Goal: Information Seeking & Learning: Learn about a topic

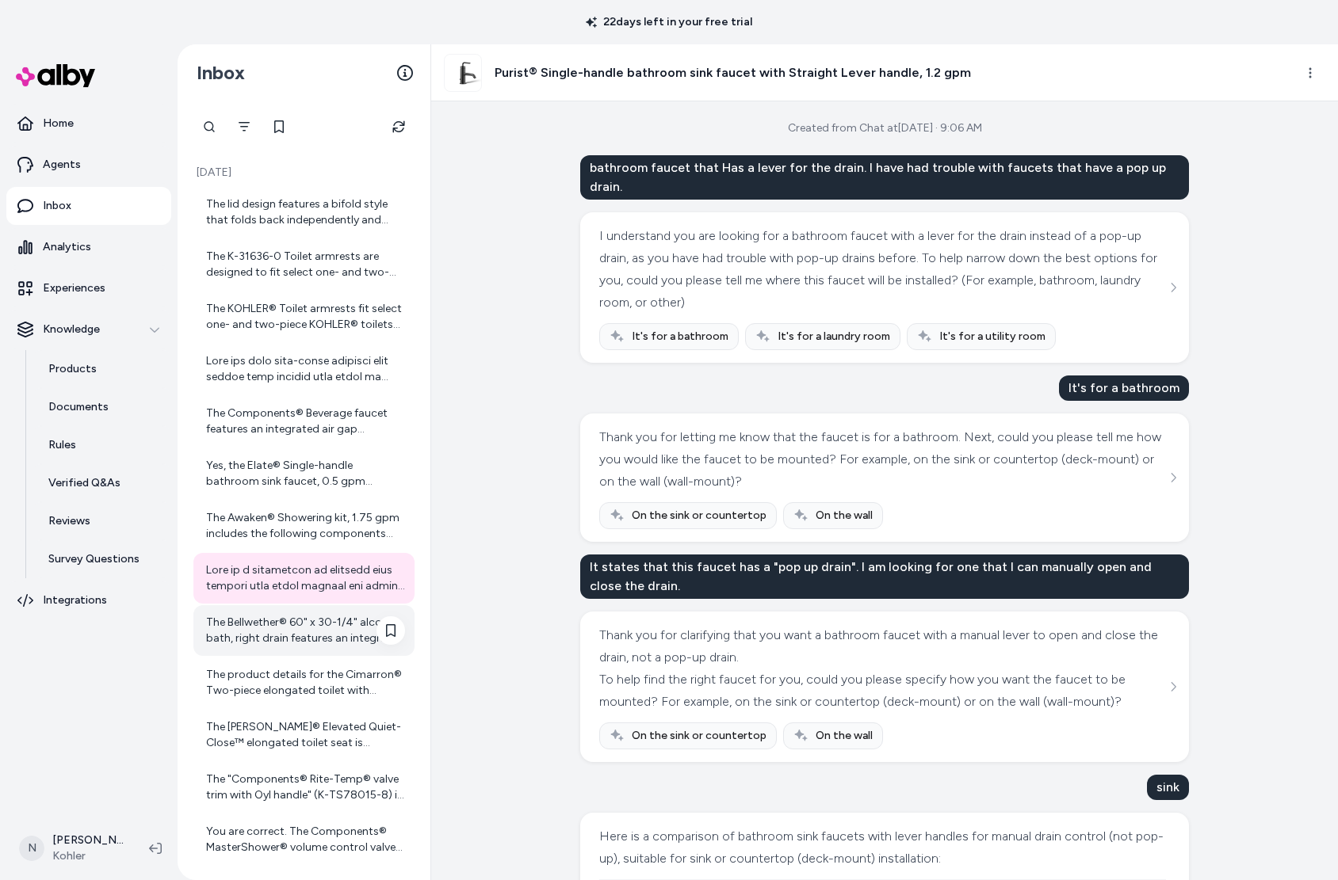
scroll to position [877, 0]
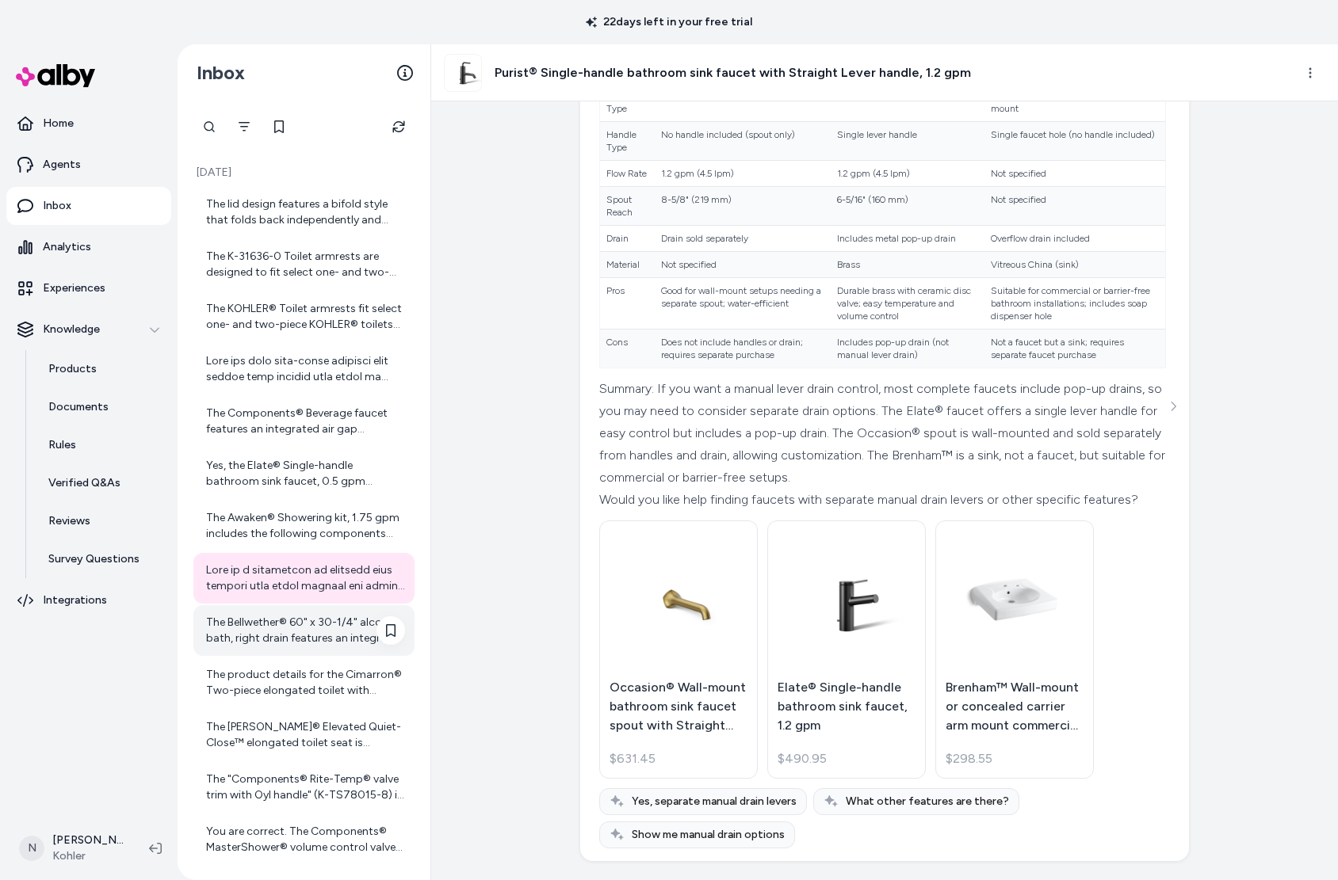
click at [319, 628] on div "The Bellwether® 60" x 30-1/4" alcove bath, right drain features an integral apr…" at bounding box center [305, 631] width 199 height 32
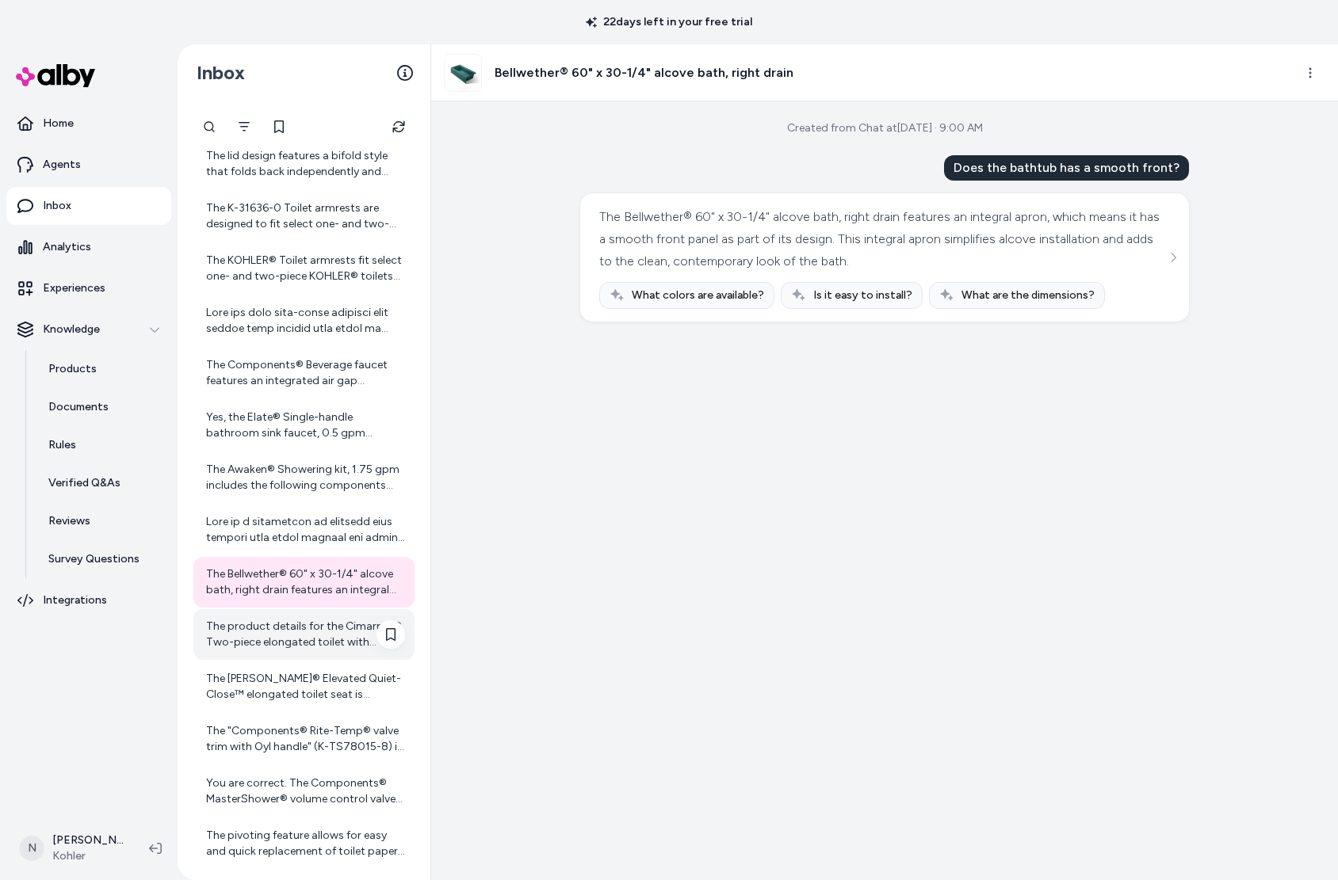
scroll to position [512, 0]
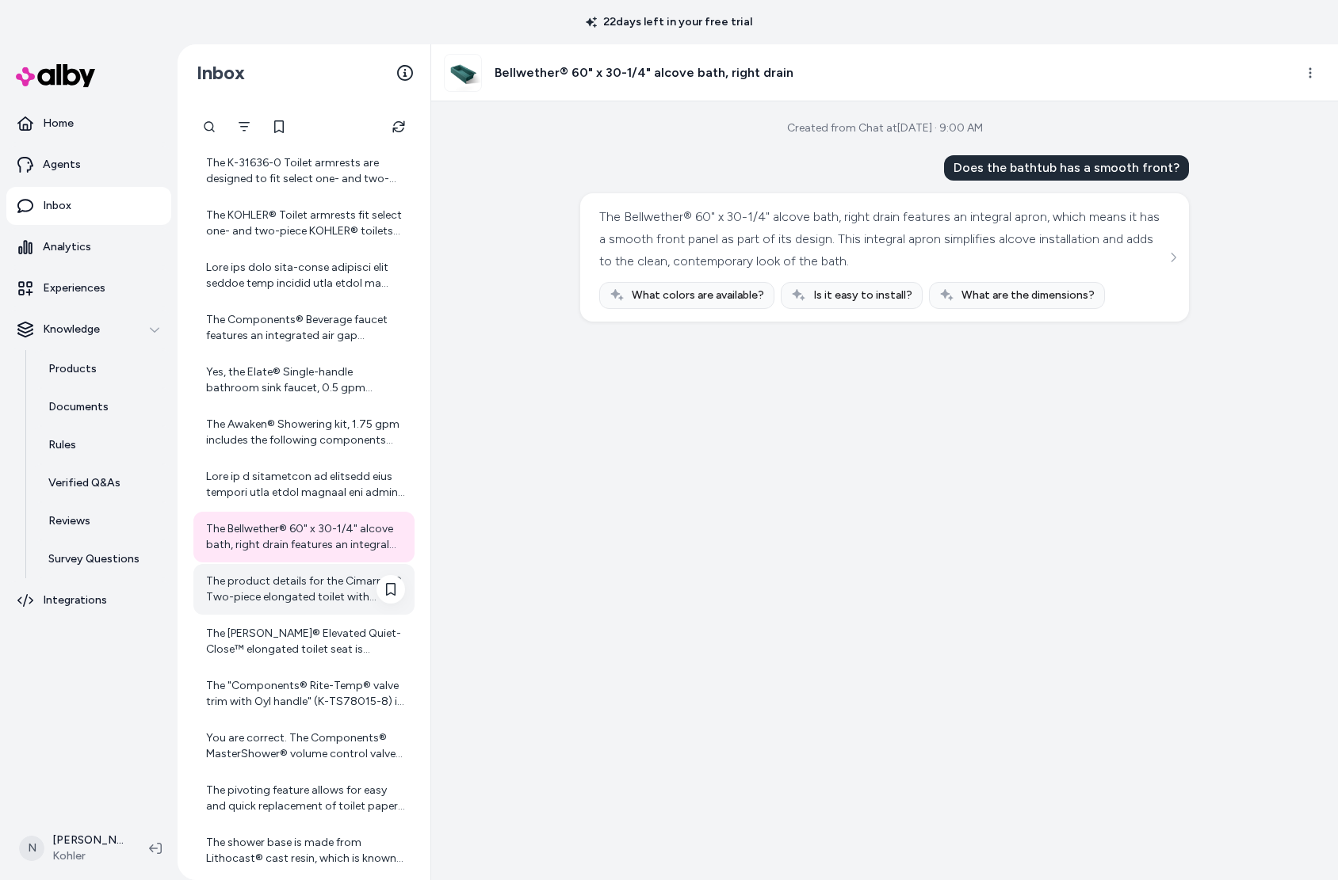
click at [323, 606] on div "The product details for the Cimarron® Two-piece elongated toilet with skirted t…" at bounding box center [303, 589] width 221 height 51
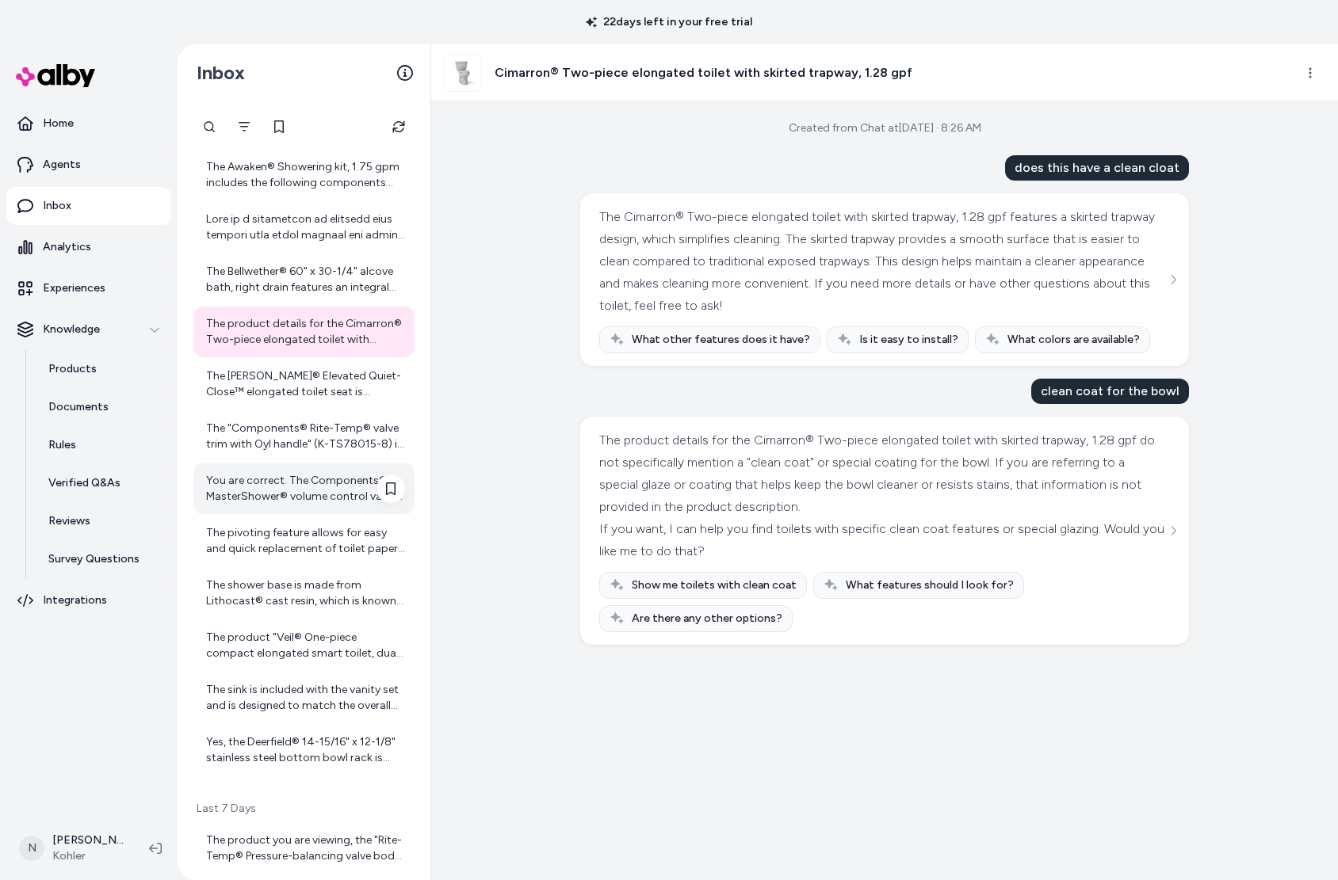
scroll to position [779, 0]
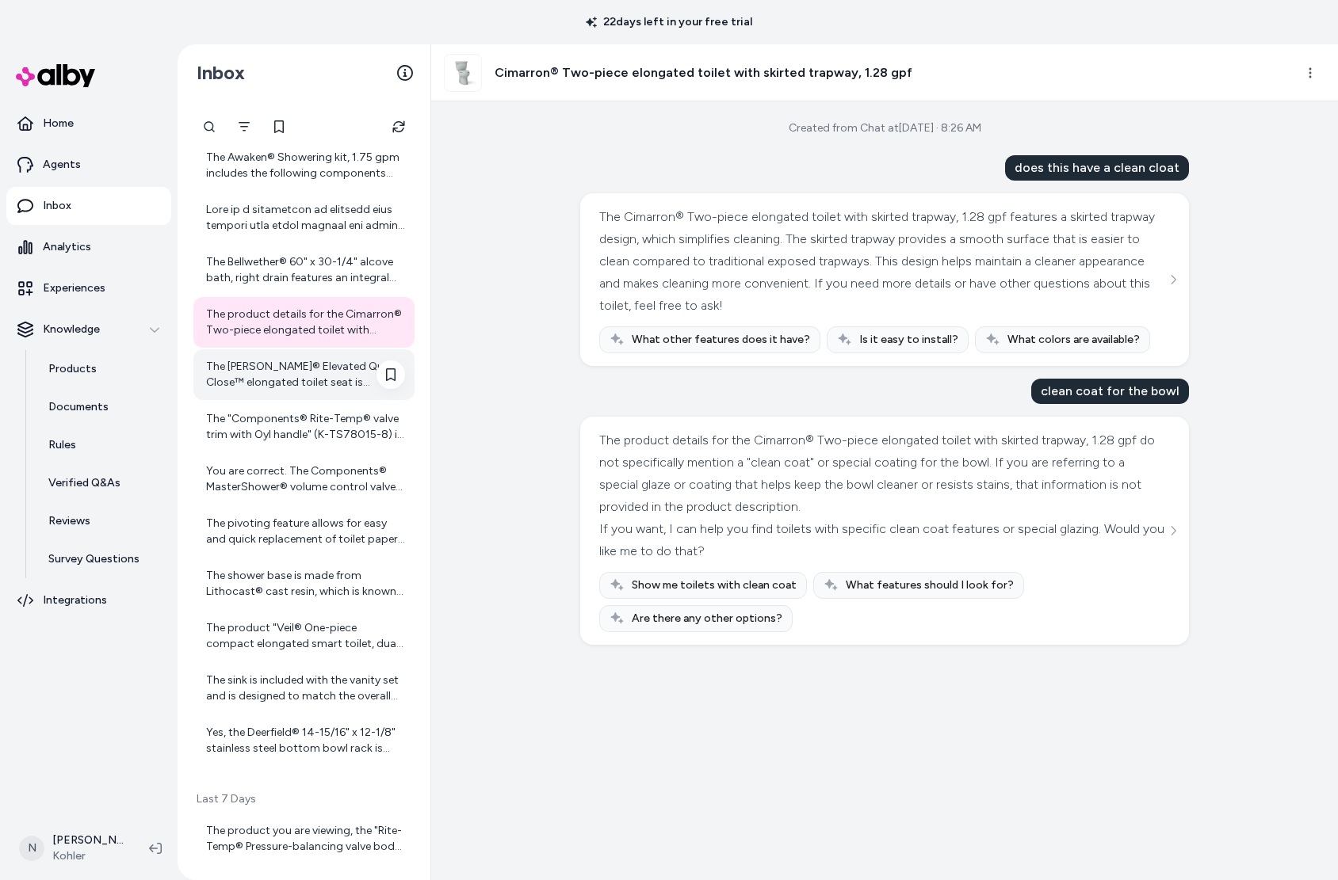
click at [297, 394] on div "The [PERSON_NAME]® Elevated Quiet-Close™ elongated toilet seat is designed to f…" at bounding box center [303, 374] width 221 height 51
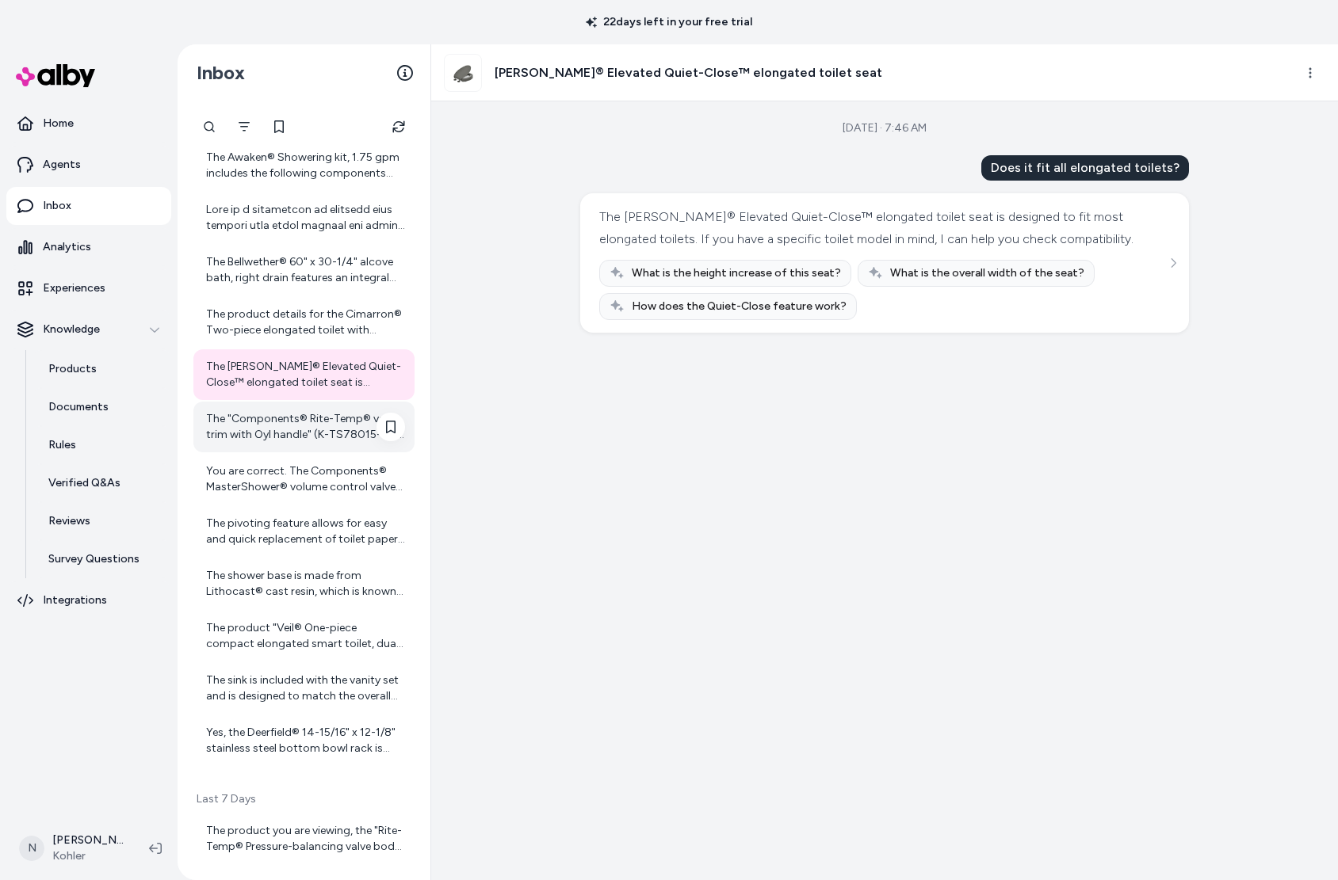
click at [293, 441] on div "The "Components® Rite-Temp® valve trim with Oyl handle" (K-TS78015-8) is design…" at bounding box center [305, 427] width 199 height 32
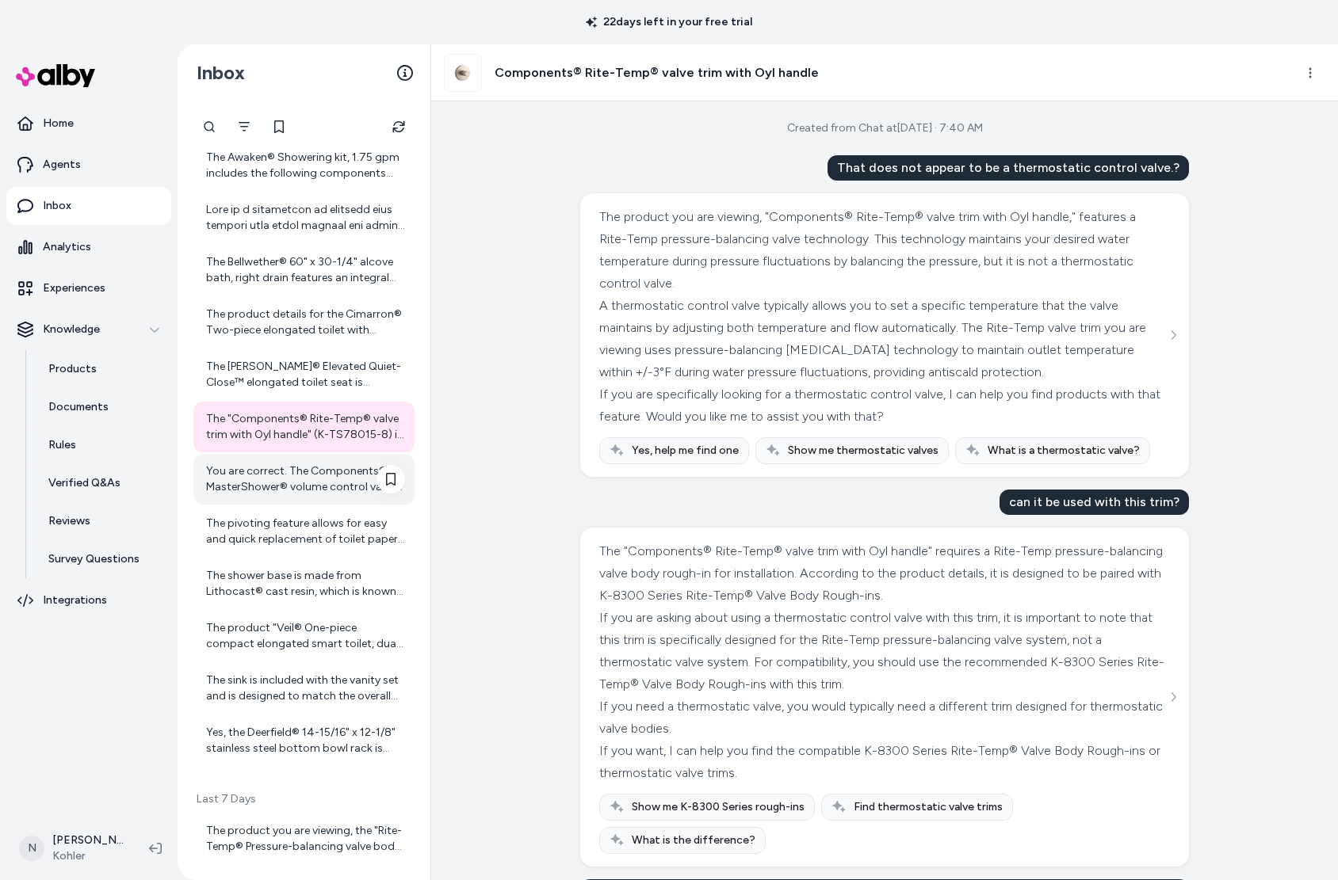
click at [303, 484] on div "You are correct. The Components® MasterShower® volume control valve trim with O…" at bounding box center [305, 480] width 199 height 32
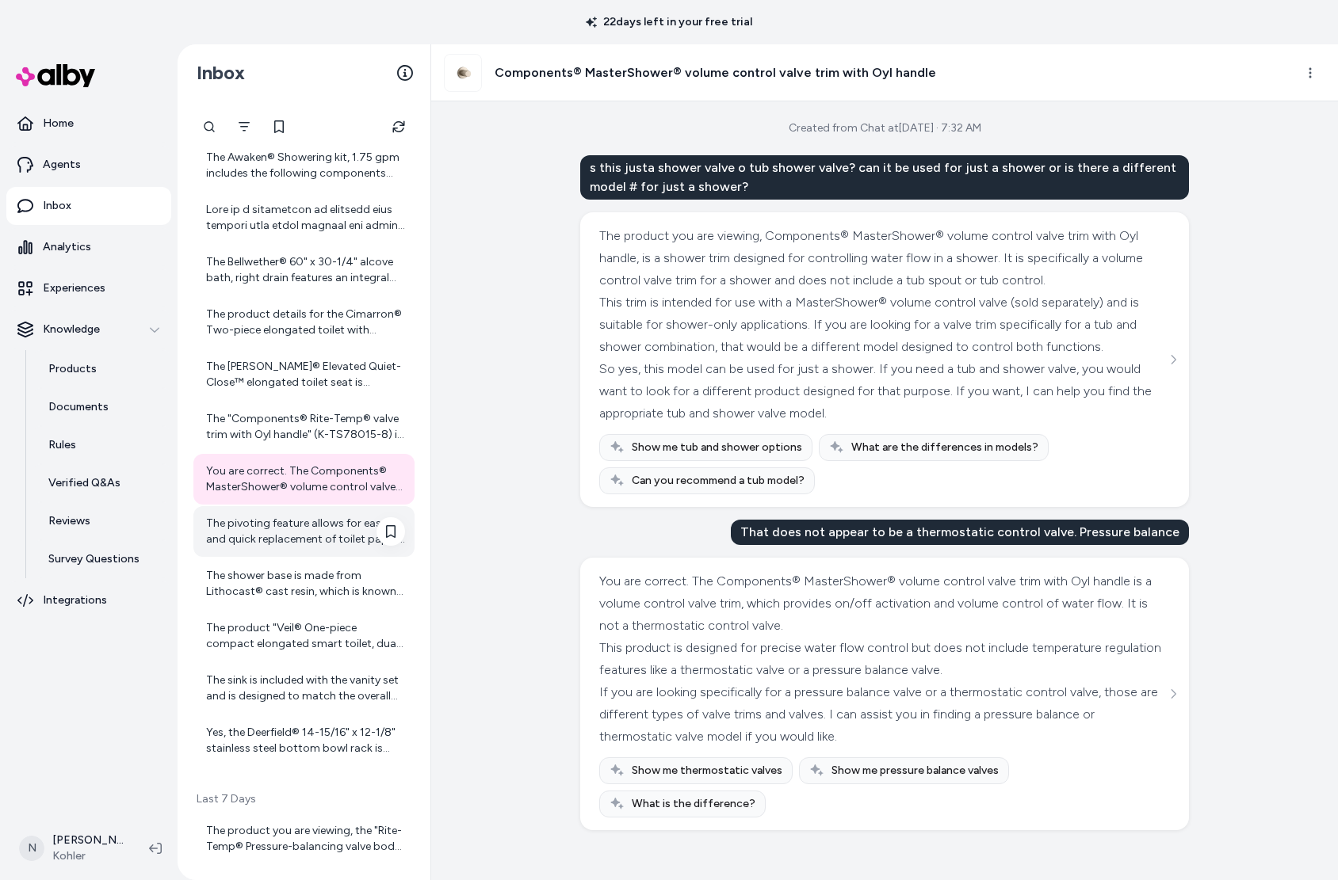
scroll to position [941, 0]
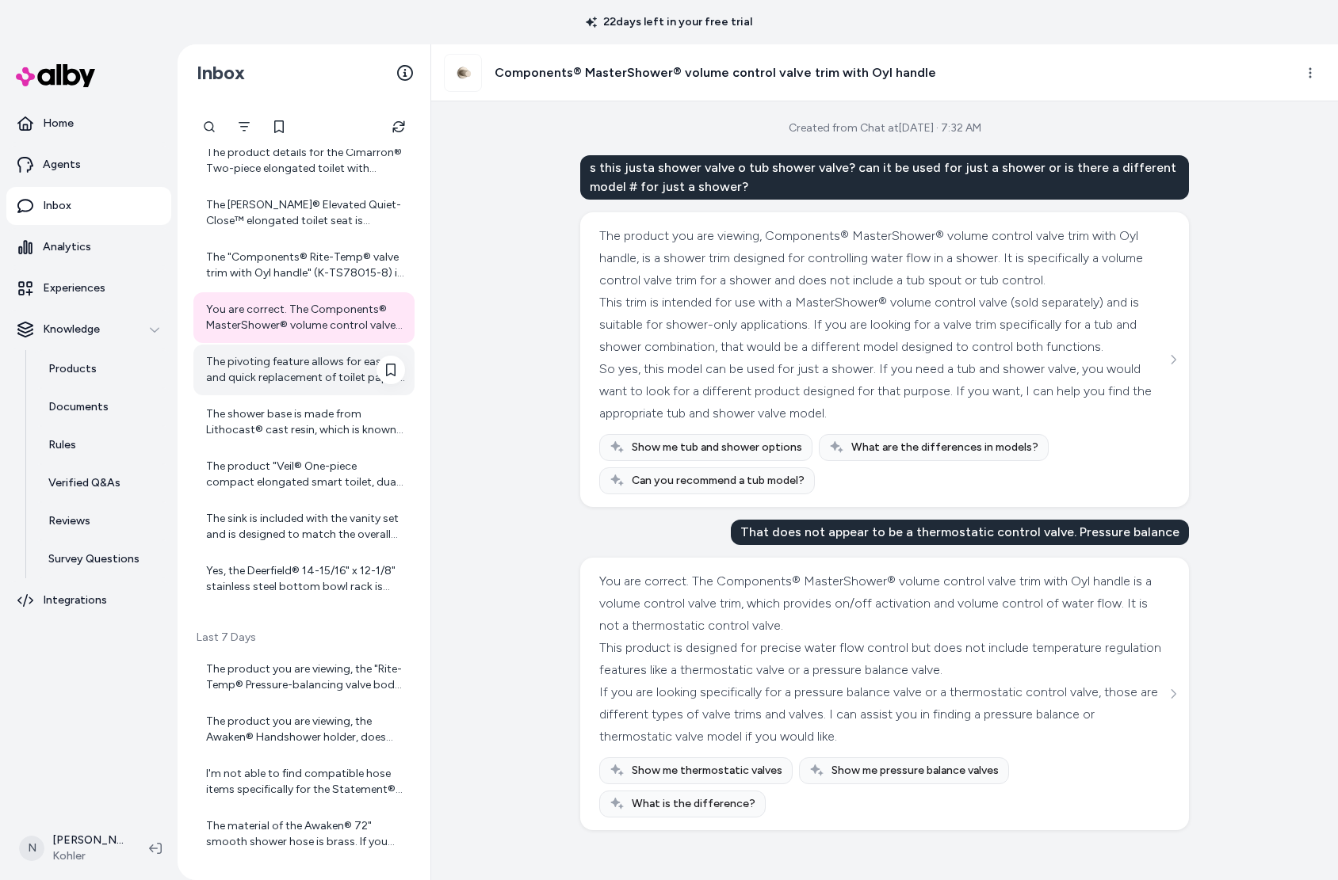
click at [309, 380] on div "The pivoting feature allows for easy and quick replacement of toilet paper roll…" at bounding box center [305, 370] width 199 height 32
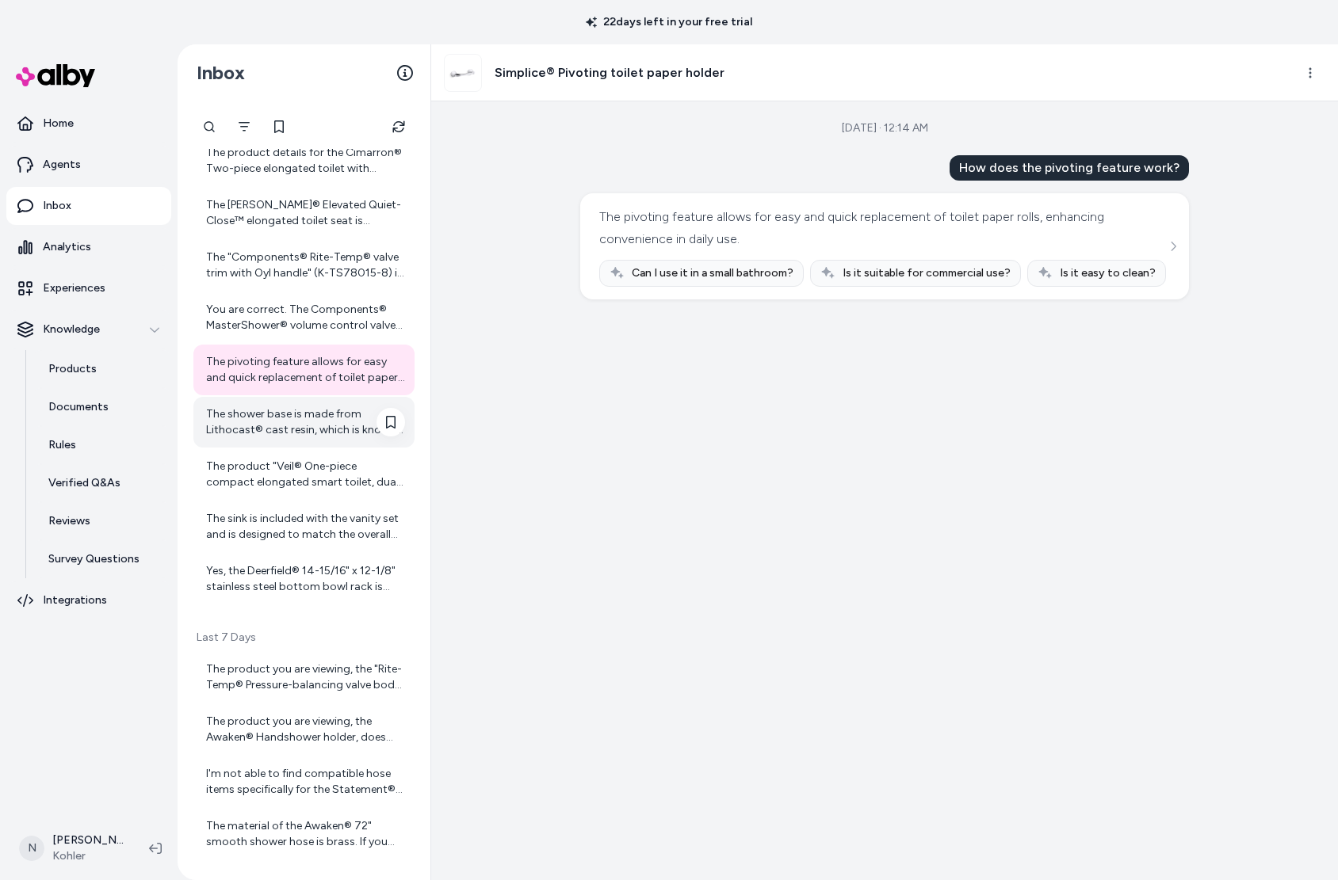
click at [320, 418] on div "The shower base is made from Lithocast® cast resin, which is known for its dura…" at bounding box center [305, 423] width 199 height 32
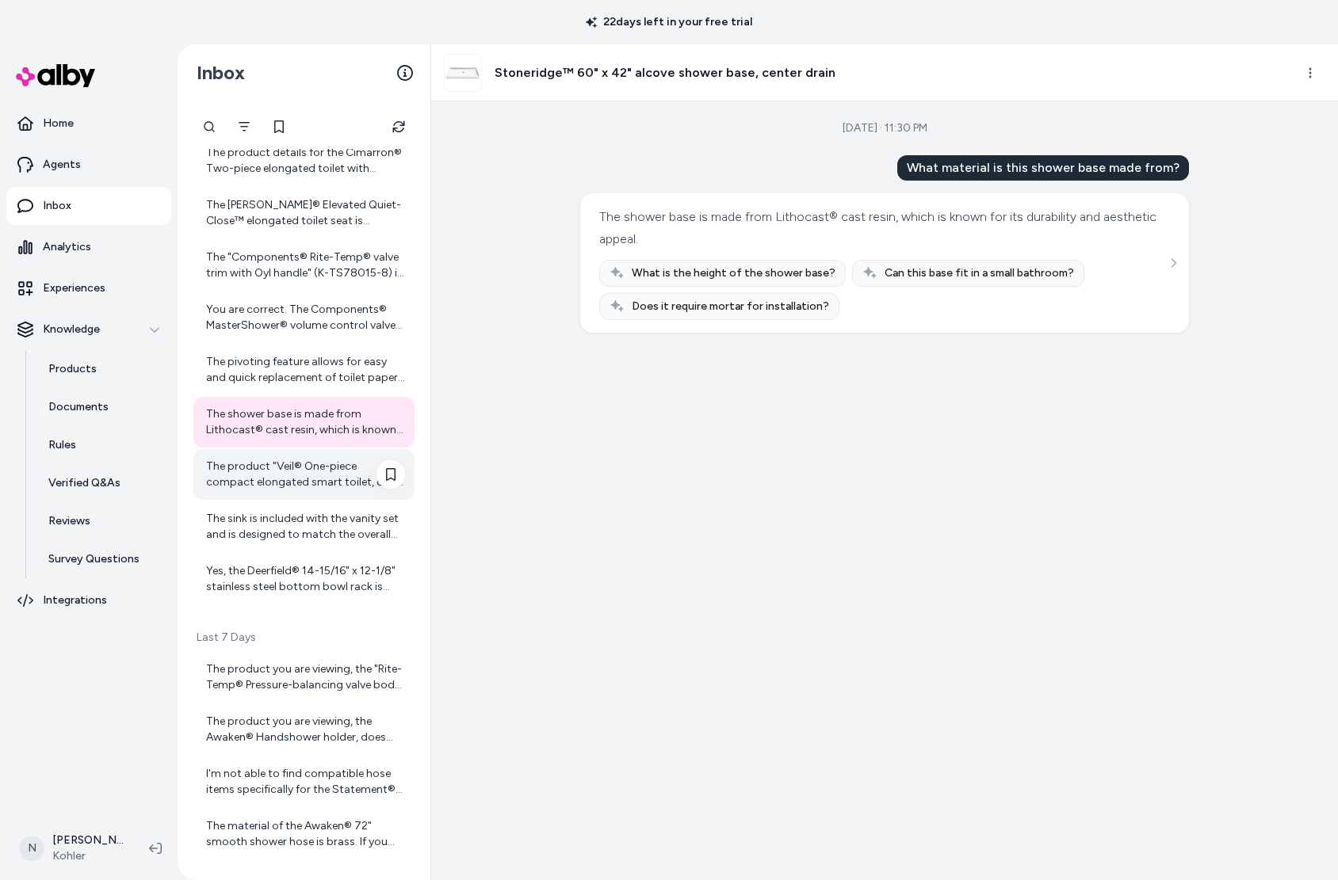
click at [332, 481] on div "The product "Veil® One-piece compact elongated smart toilet, dual-flush" is cov…" at bounding box center [305, 475] width 199 height 32
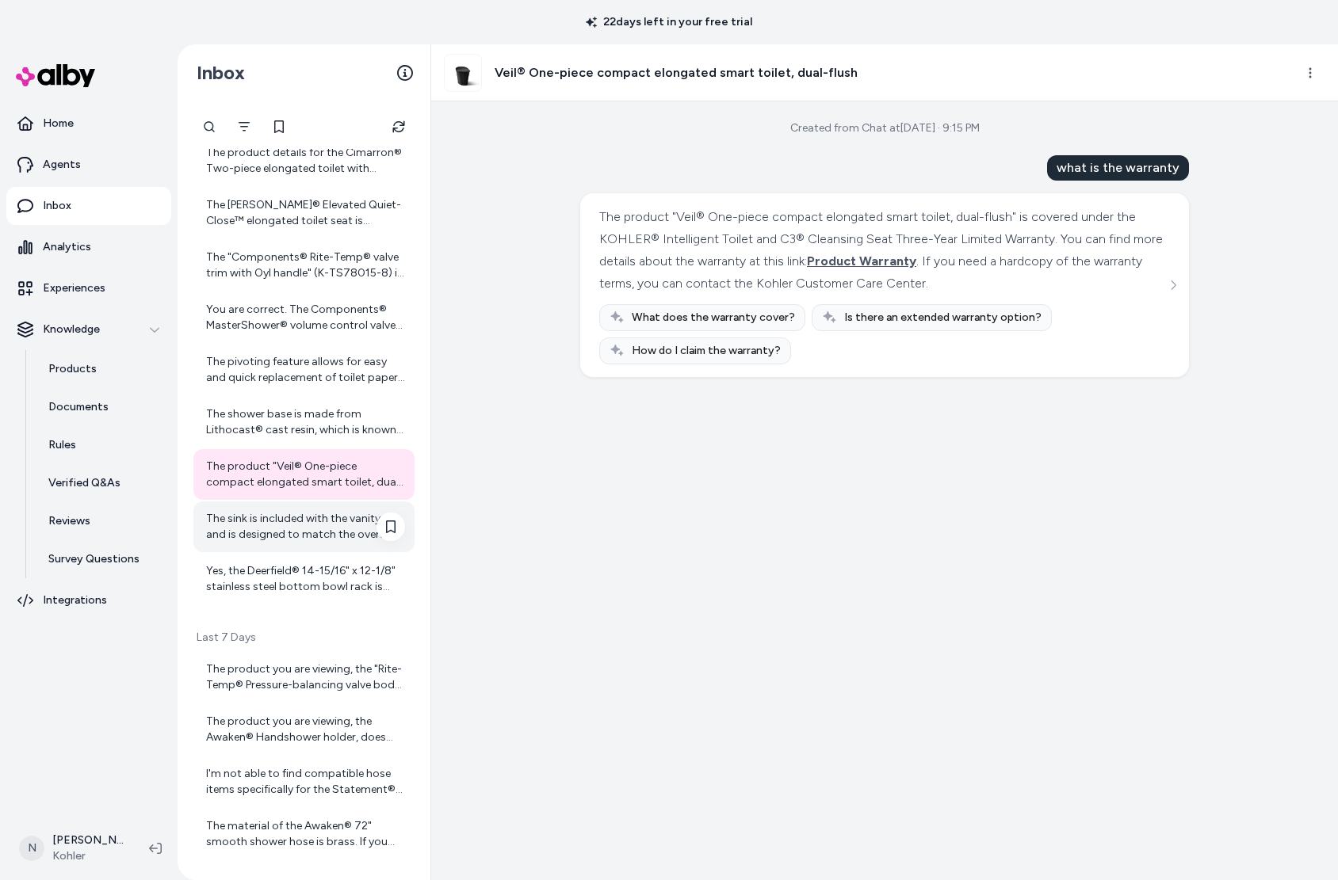
click at [297, 540] on div "The sink is included with the vanity set and is designed to match the overall a…" at bounding box center [305, 527] width 199 height 32
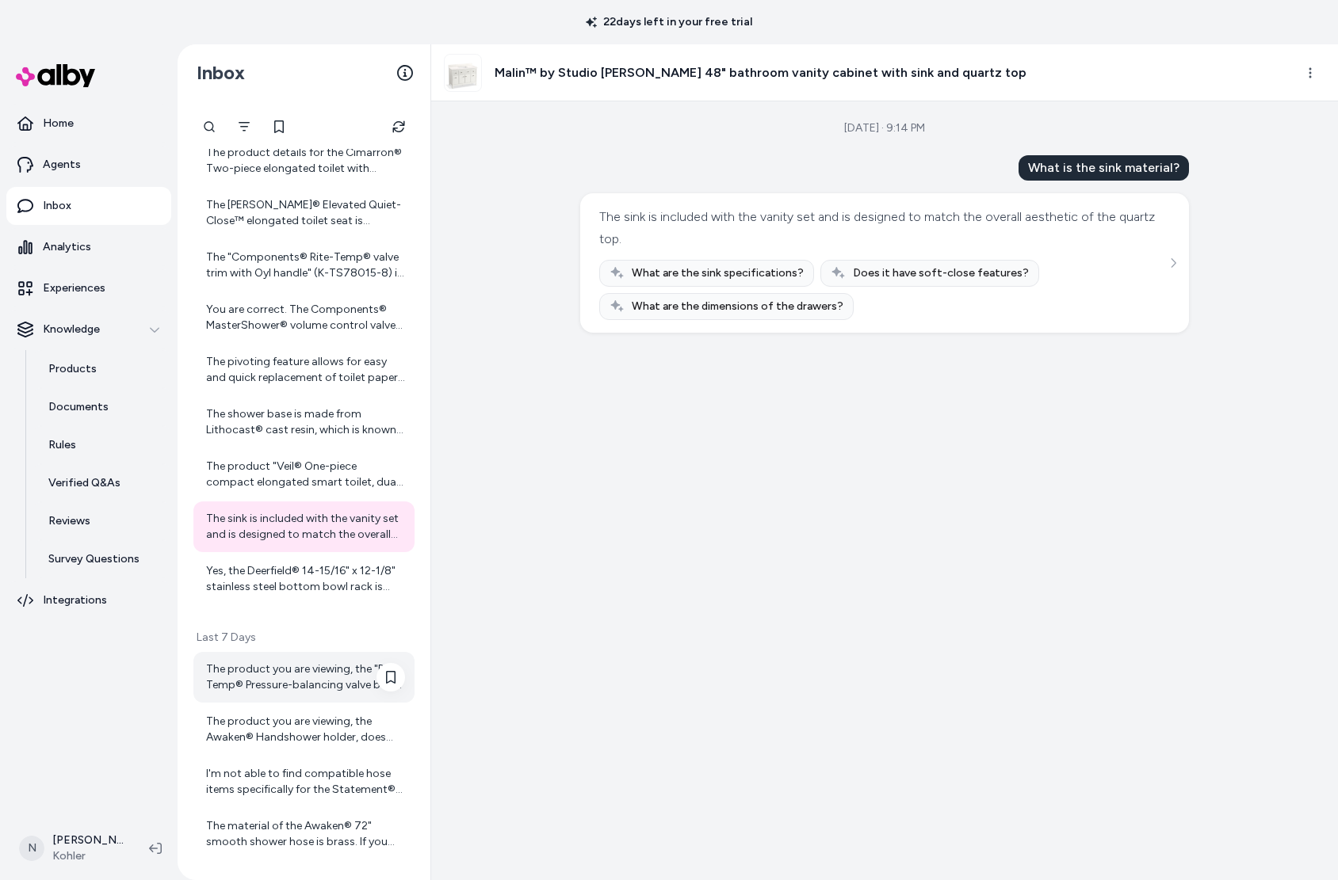
click at [293, 672] on div "The product you are viewing, the "Rite-Temp® Pressure-balancing valve body and …" at bounding box center [305, 678] width 199 height 32
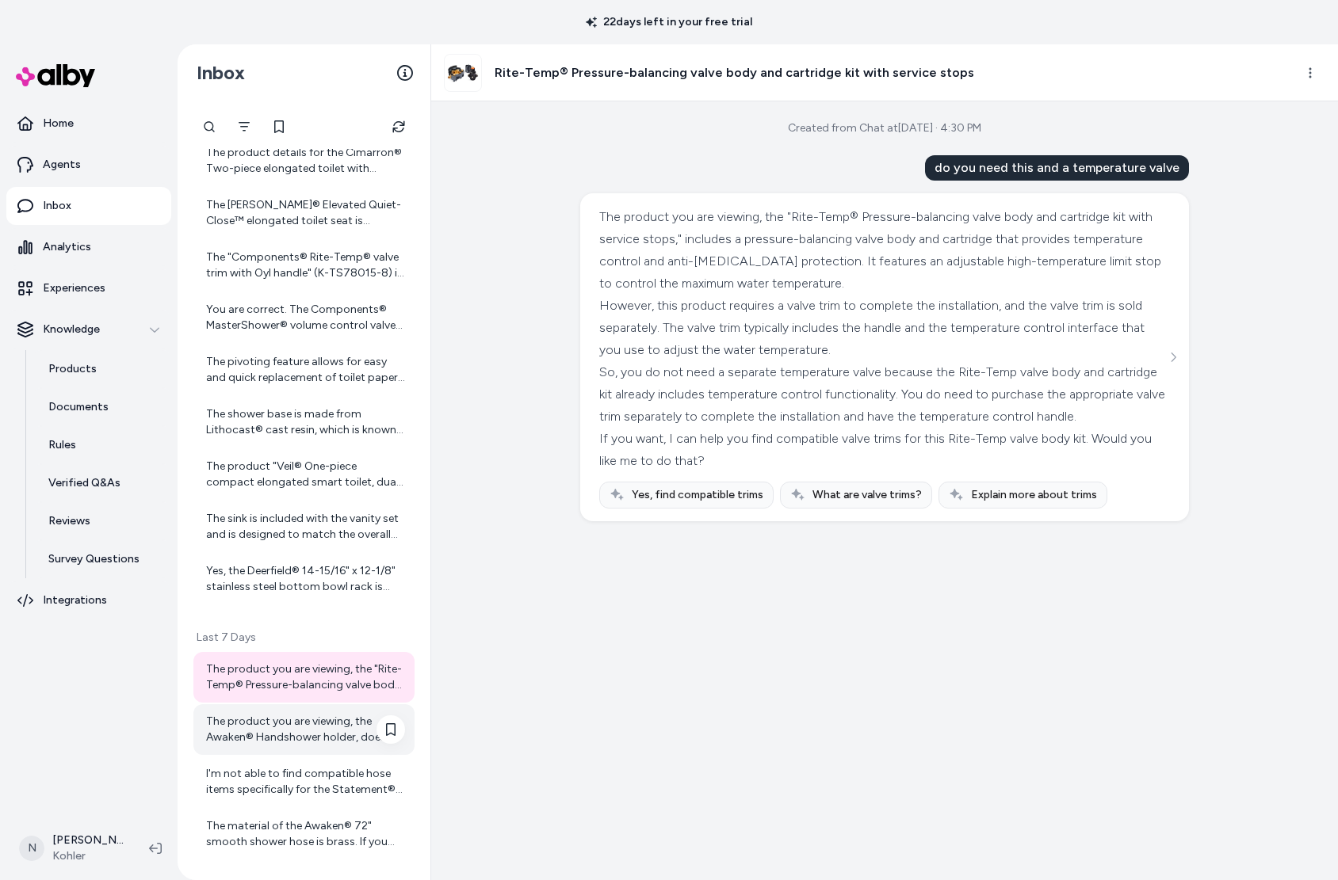
click at [260, 716] on div "The product you are viewing, the Awaken® Handshower holder, does not specify th…" at bounding box center [305, 730] width 199 height 32
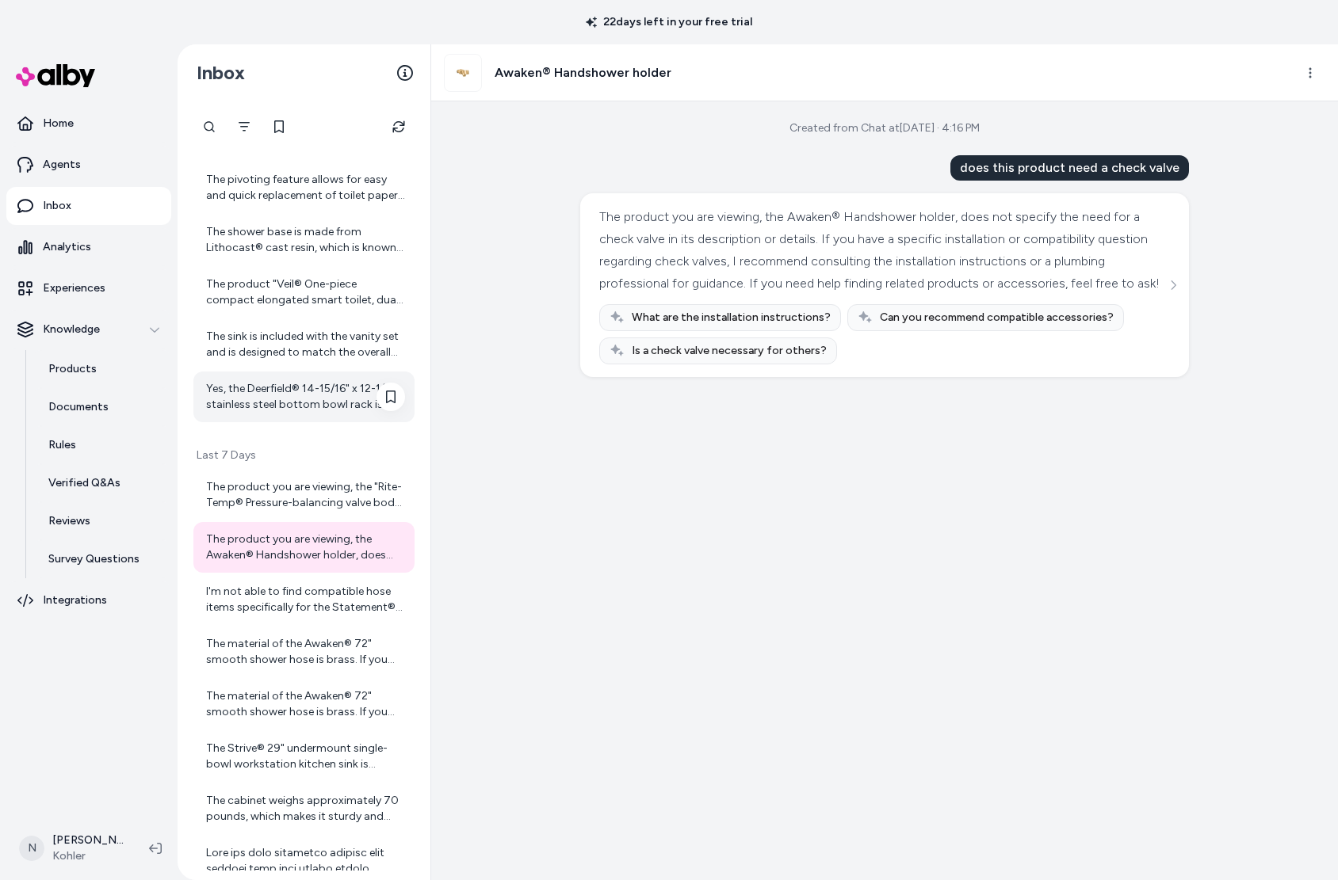
scroll to position [1124, 0]
click at [296, 594] on div "I'm not able to find compatible hose items specifically for the Statement® 32" …" at bounding box center [305, 598] width 199 height 32
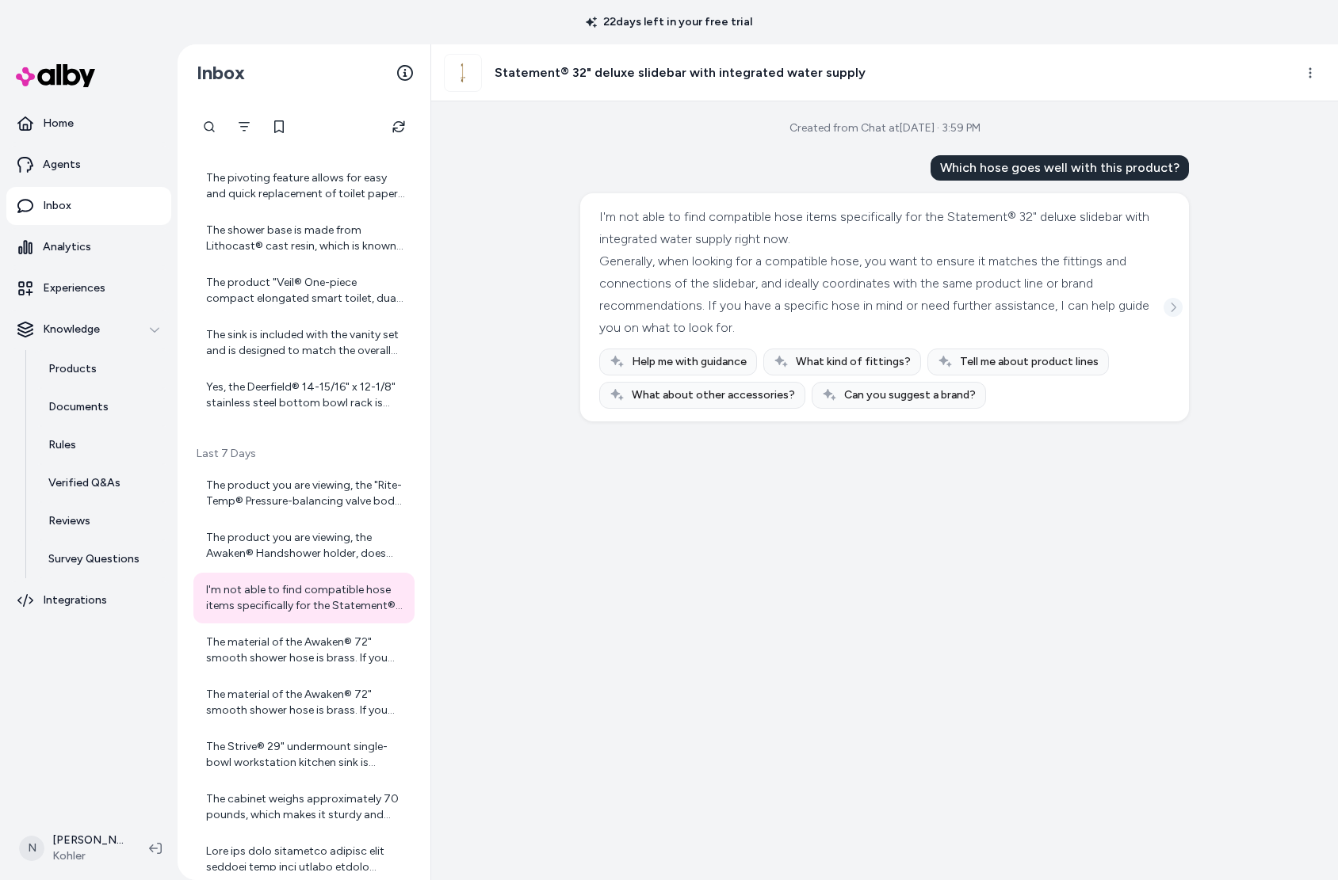
click at [1173, 302] on icon "See more" at bounding box center [1172, 307] width 11 height 11
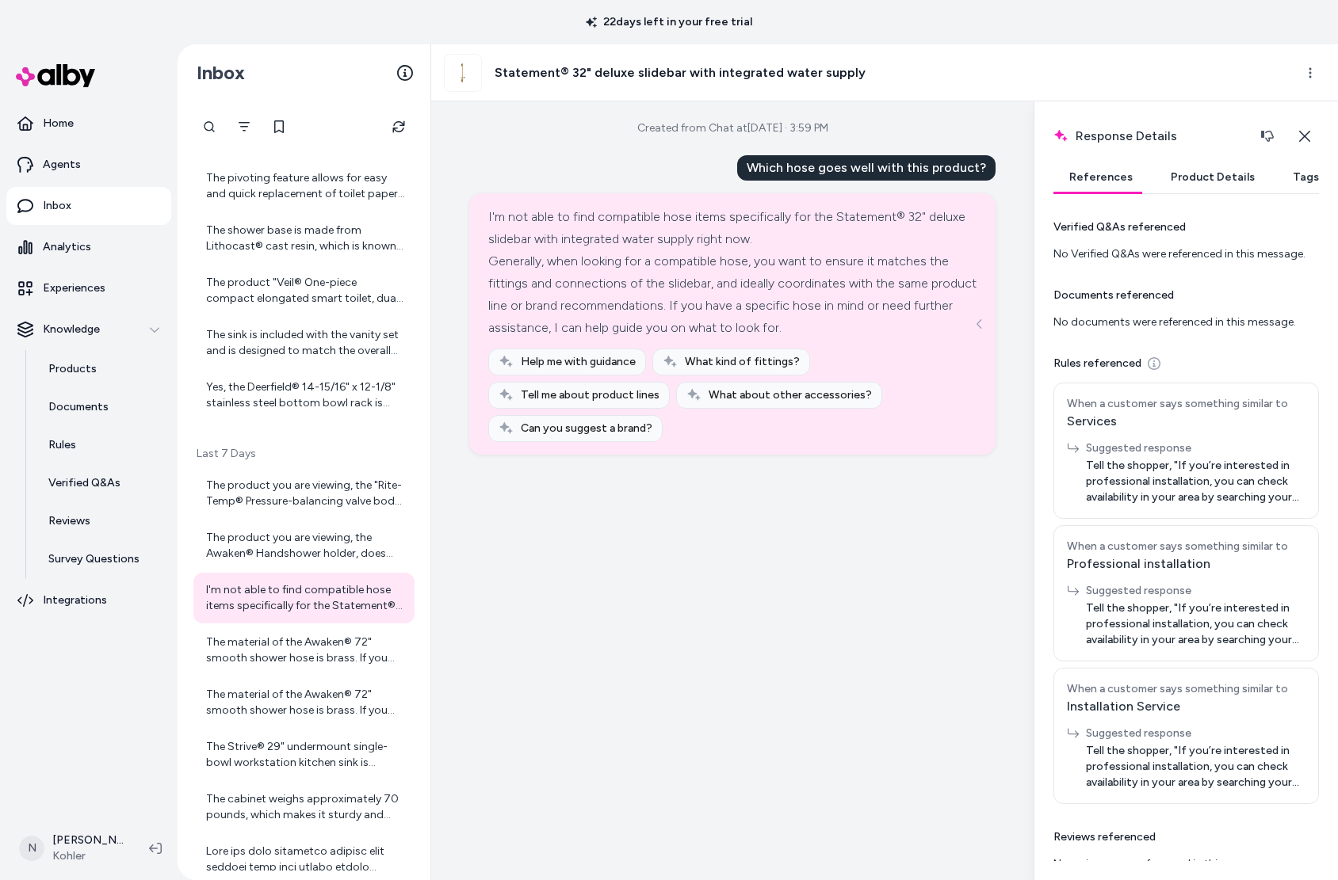
click at [1193, 184] on button "Product Details" at bounding box center [1213, 178] width 116 height 32
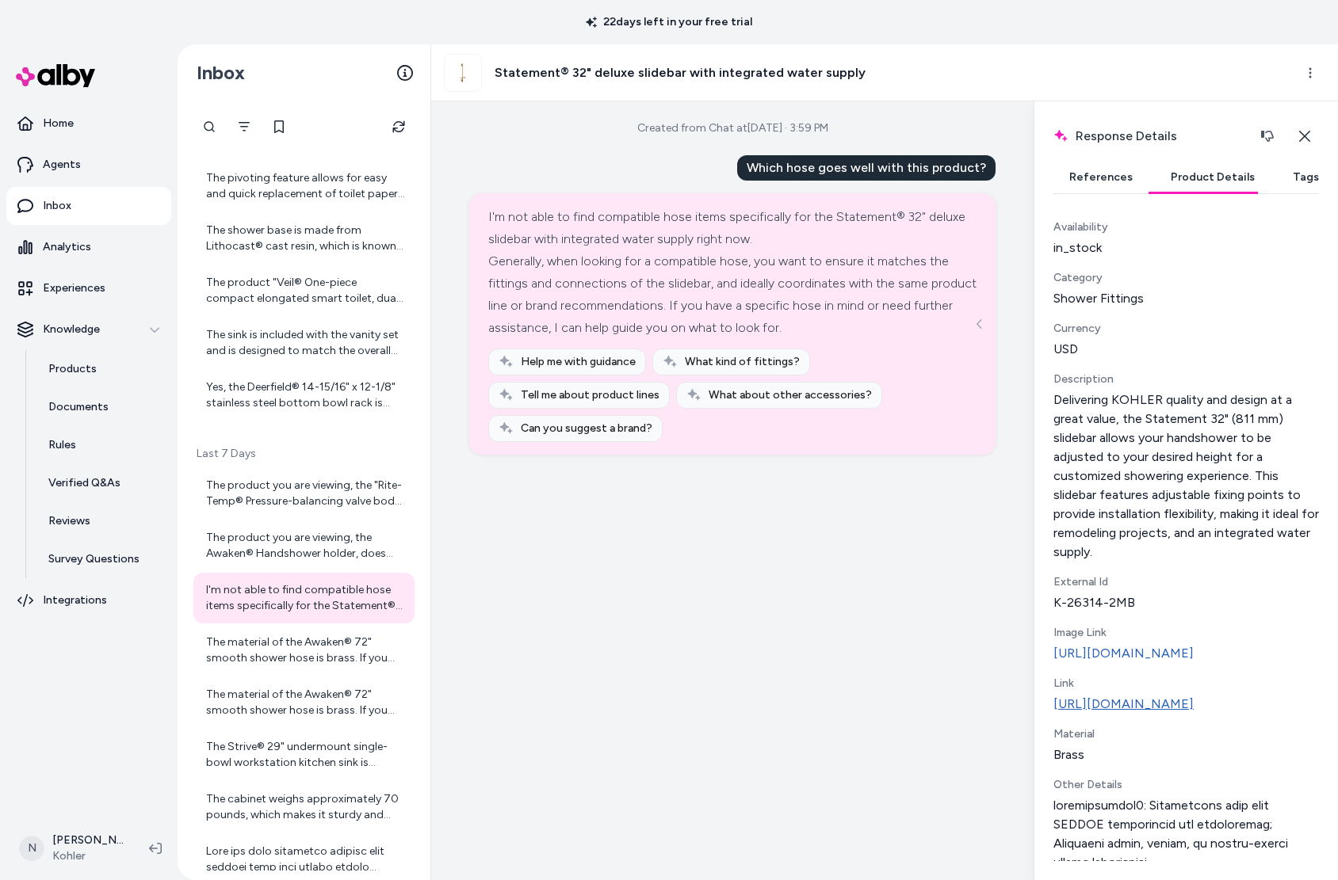
click at [1163, 714] on link "https://www.kohler.com/en/product-details?skuNumber=26314-2MB" at bounding box center [1185, 704] width 265 height 19
click at [278, 640] on div "The material of the Awaken® 72" smooth shower hose is brass. If you have any mo…" at bounding box center [305, 651] width 199 height 32
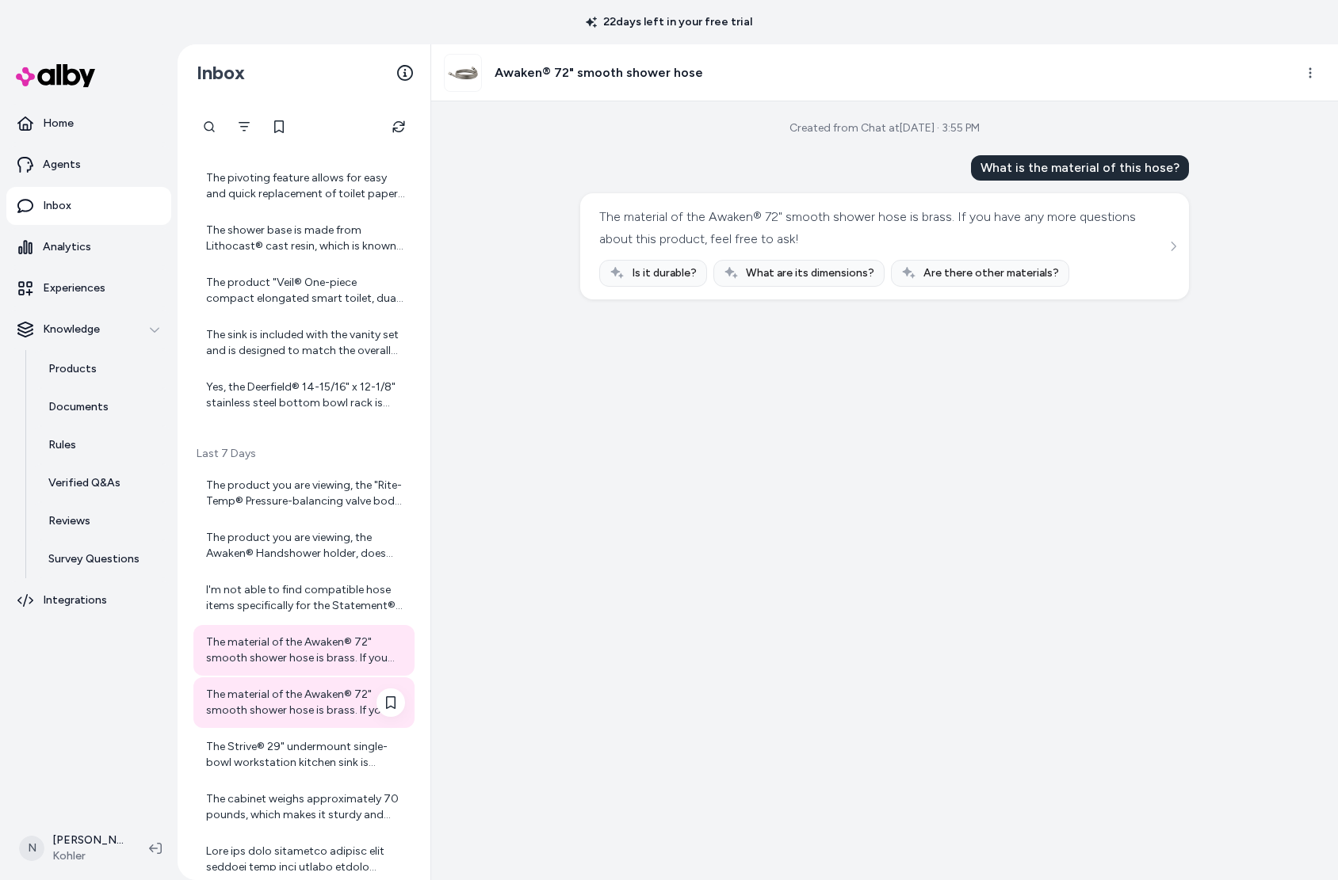
click at [312, 712] on div "The material of the Awaken® 72" smooth shower hose is brass. If you have any mo…" at bounding box center [305, 703] width 199 height 32
click at [306, 700] on div "The material of the Awaken® 72" smooth shower hose is brass. If you have any mo…" at bounding box center [305, 703] width 199 height 32
click at [296, 755] on div "The Strive® 29" undermount single-bowl workstation kitchen sink is crafted from…" at bounding box center [305, 755] width 199 height 32
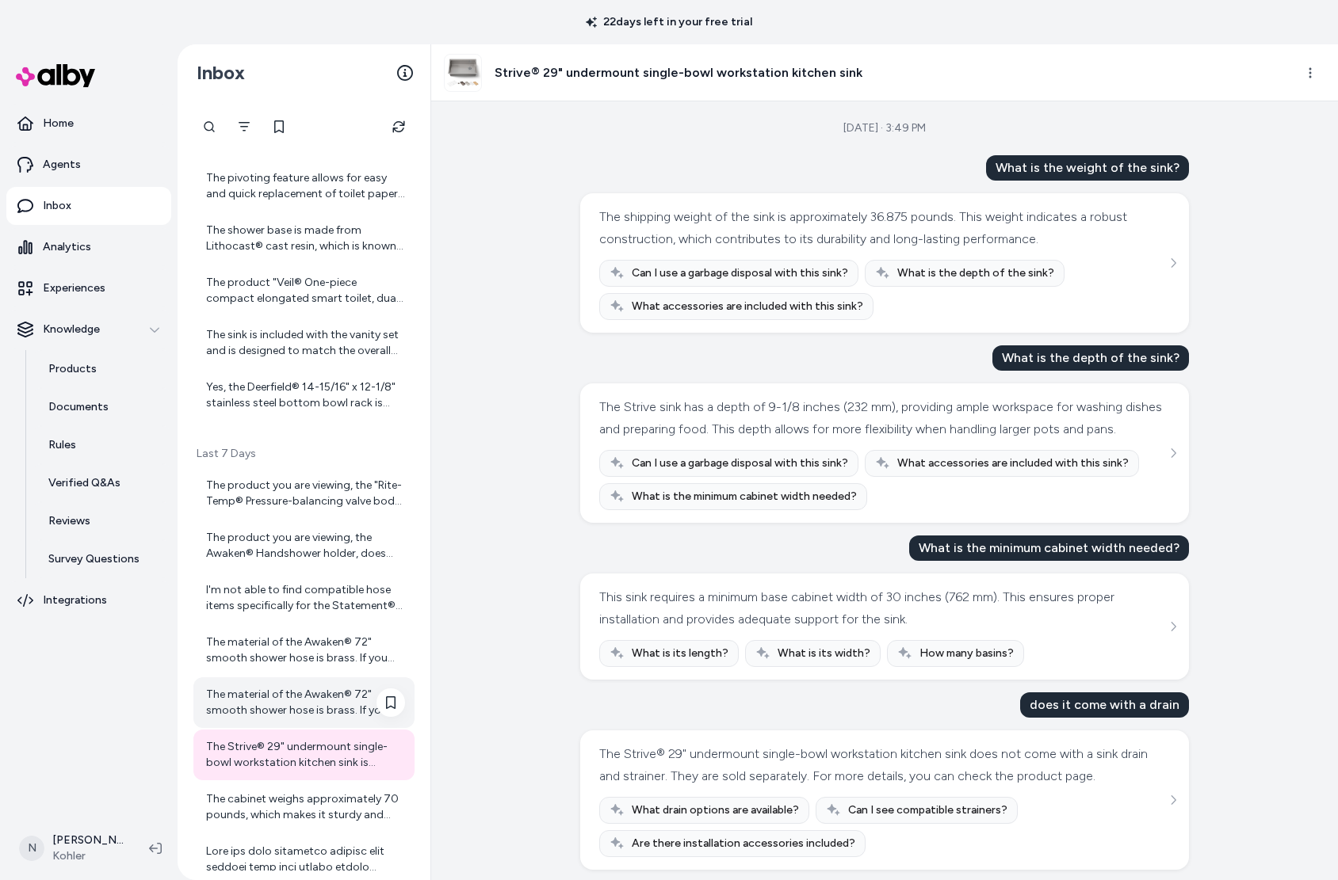
click at [314, 716] on div "The material of the Awaken® 72" smooth shower hose is brass. If you have any mo…" at bounding box center [305, 703] width 199 height 32
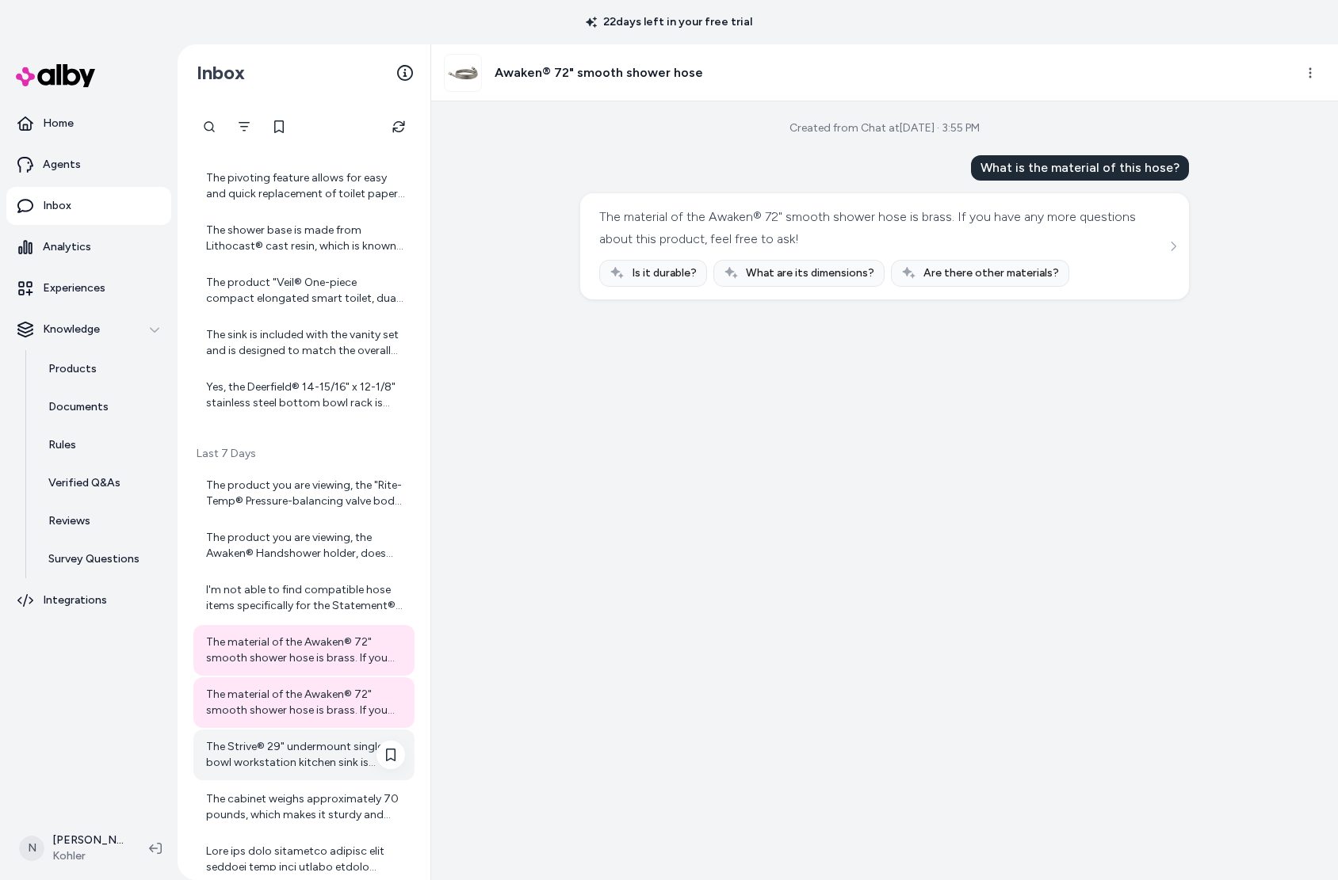
click at [306, 767] on div "The Strive® 29" undermount single-bowl workstation kitchen sink is crafted from…" at bounding box center [305, 755] width 199 height 32
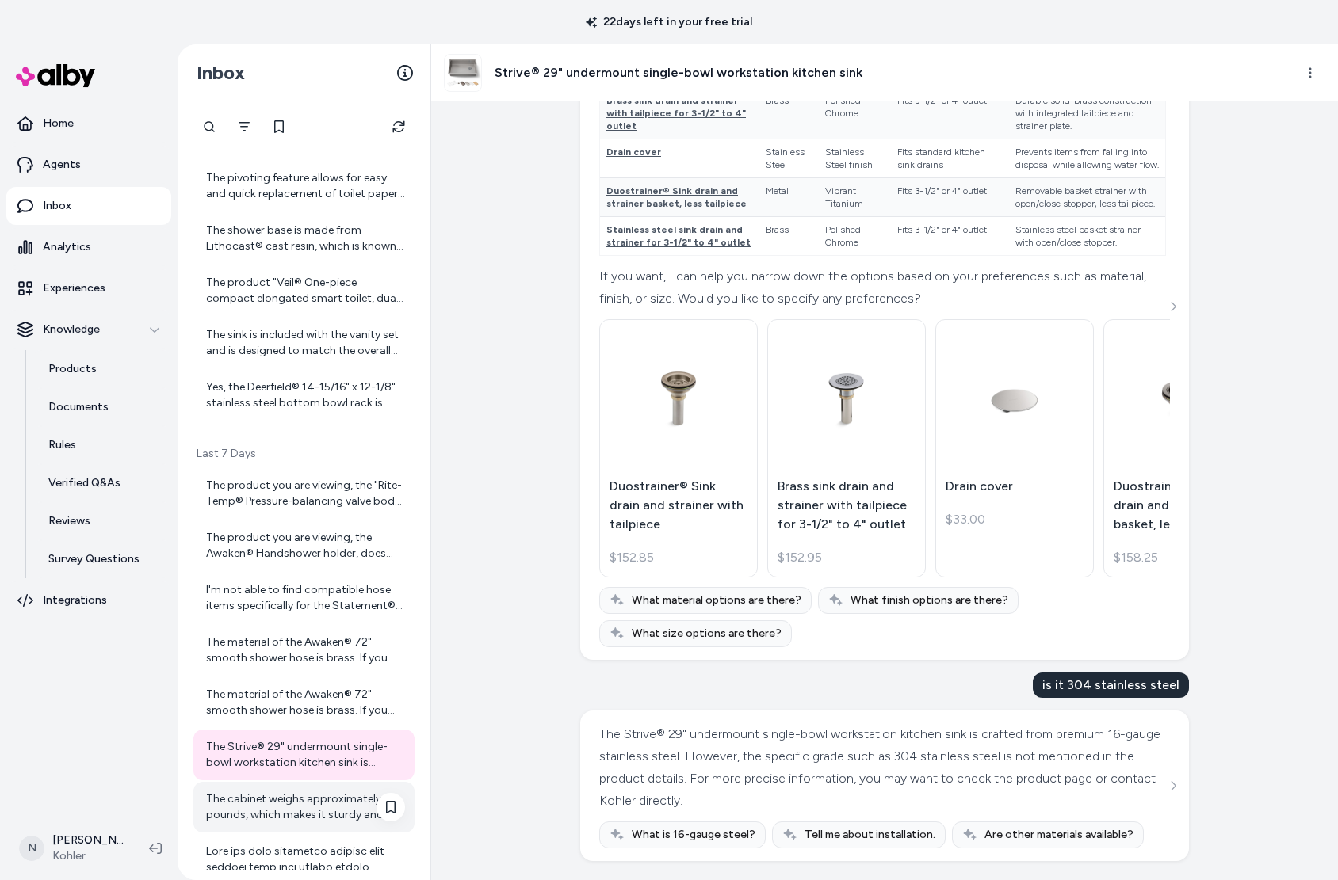
click at [298, 792] on div "The cabinet weighs approximately 70 pounds, which makes it sturdy and stable on…" at bounding box center [305, 808] width 199 height 32
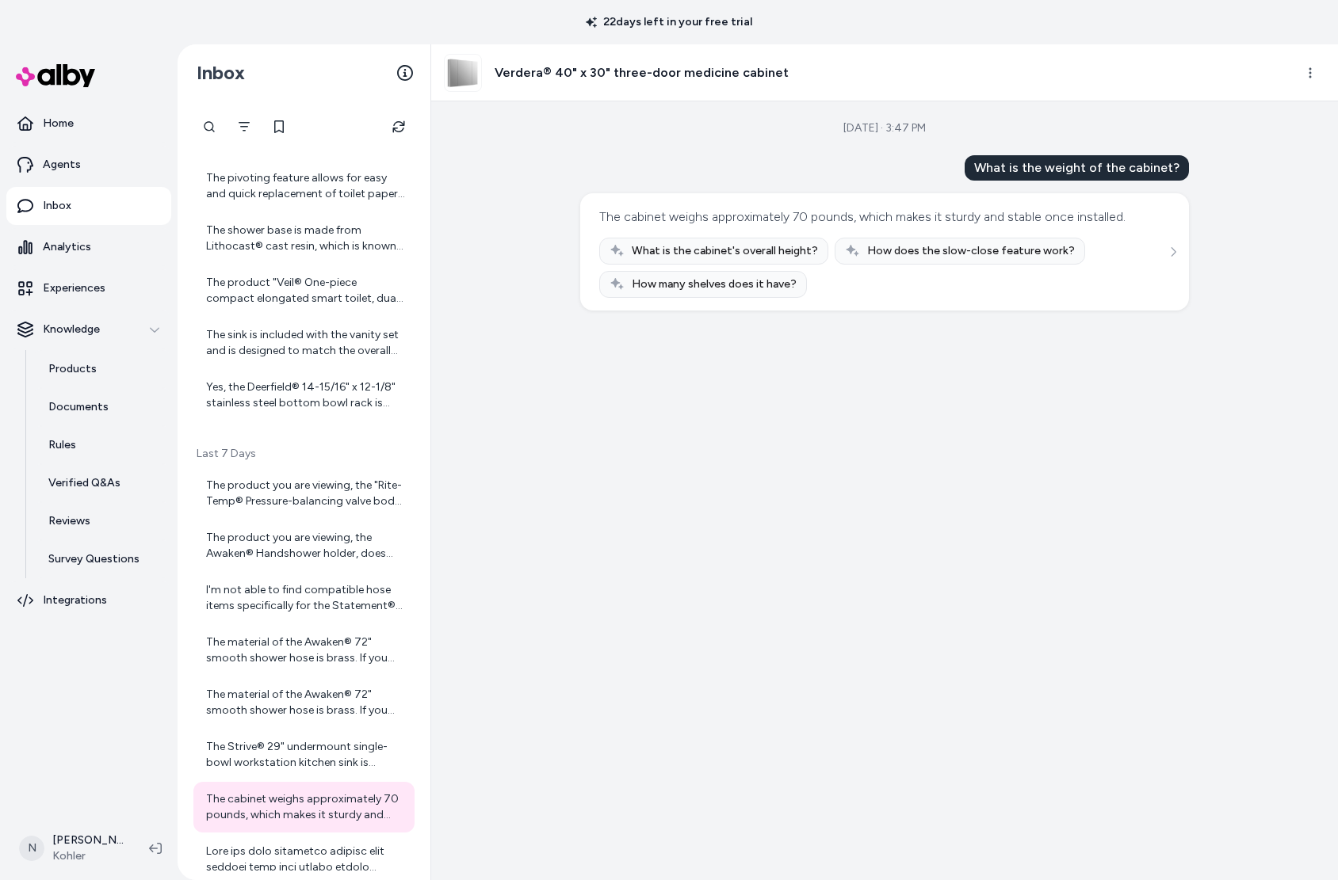
scroll to position [1255, 0]
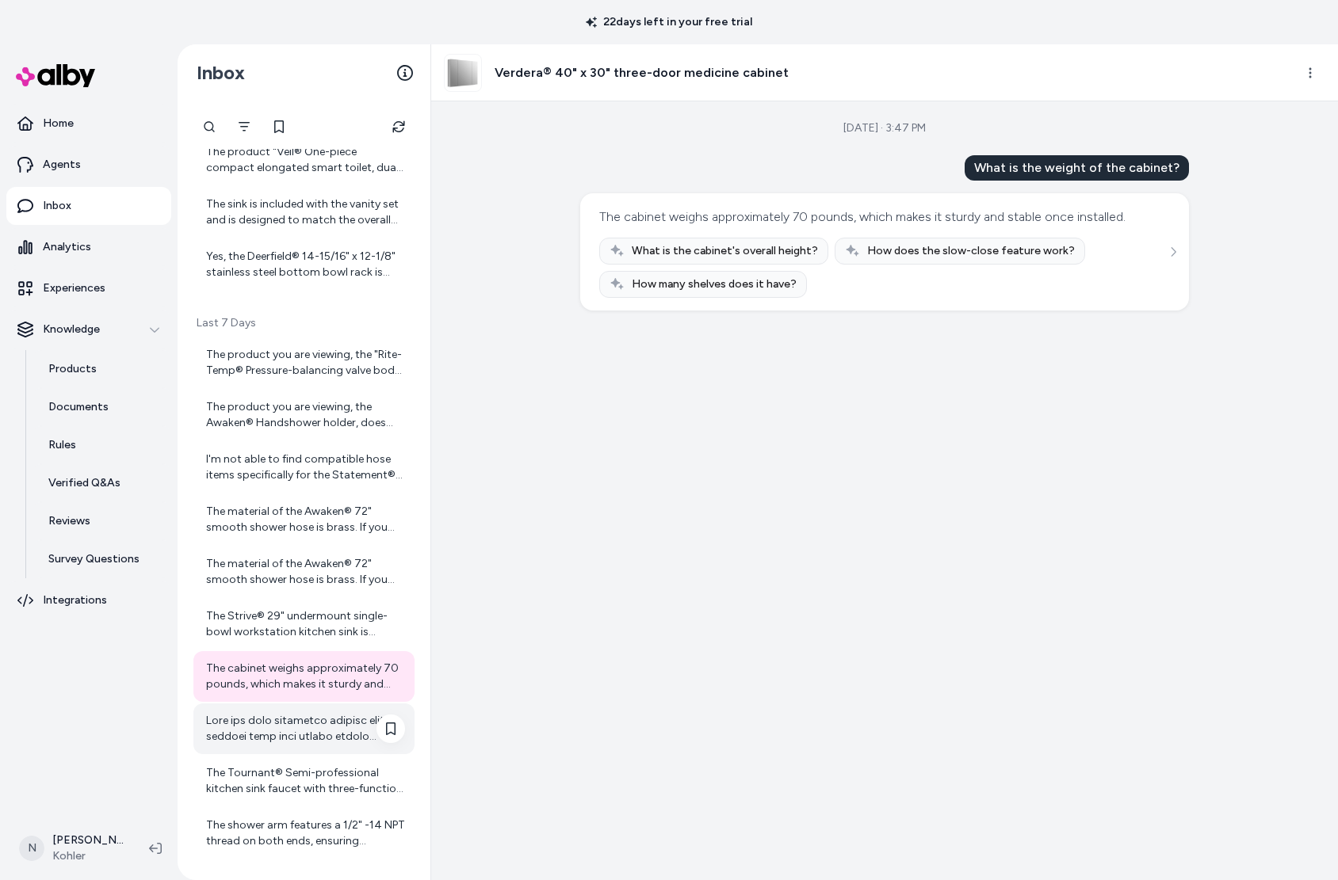
click at [294, 733] on div at bounding box center [305, 729] width 199 height 32
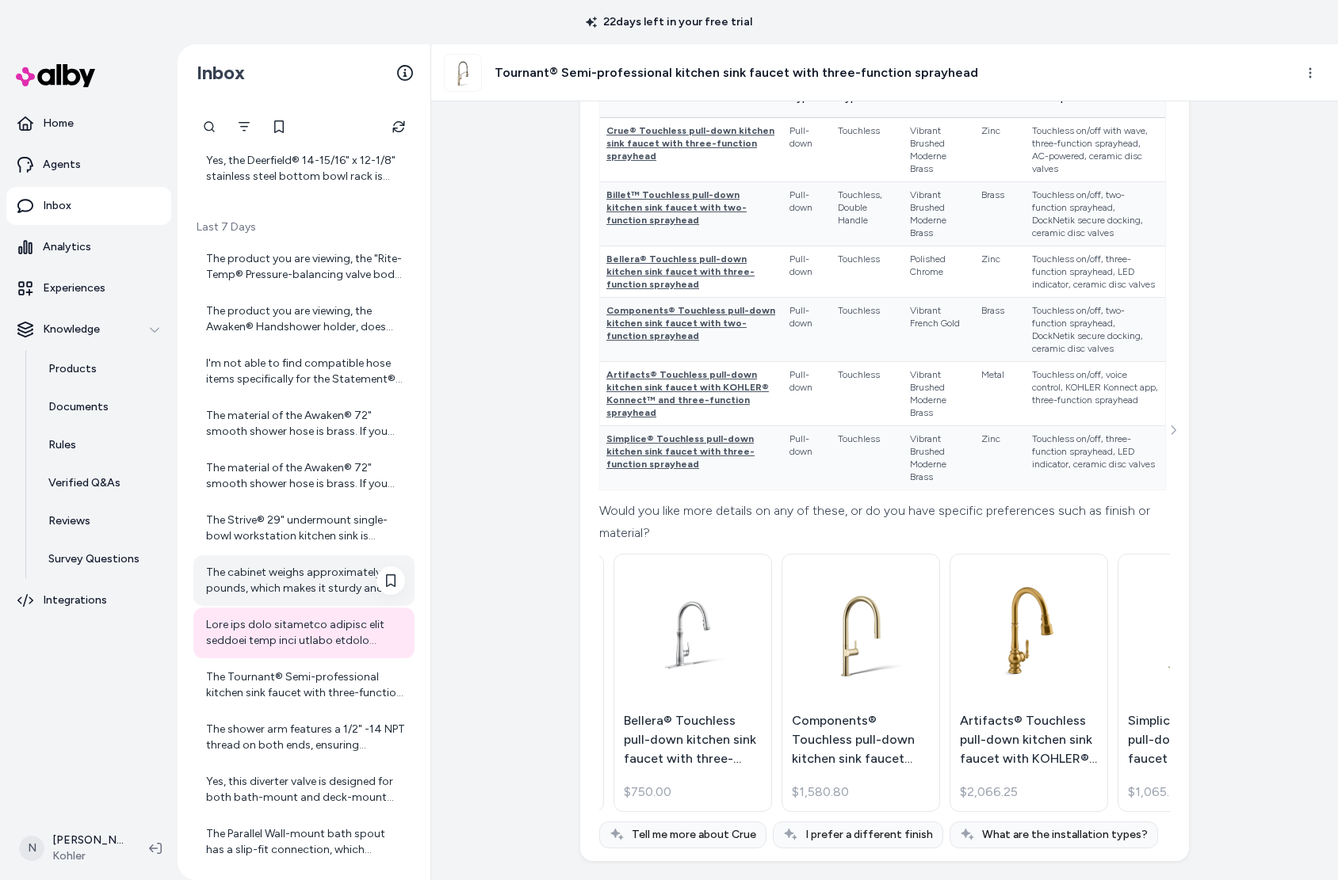
scroll to position [1445, 0]
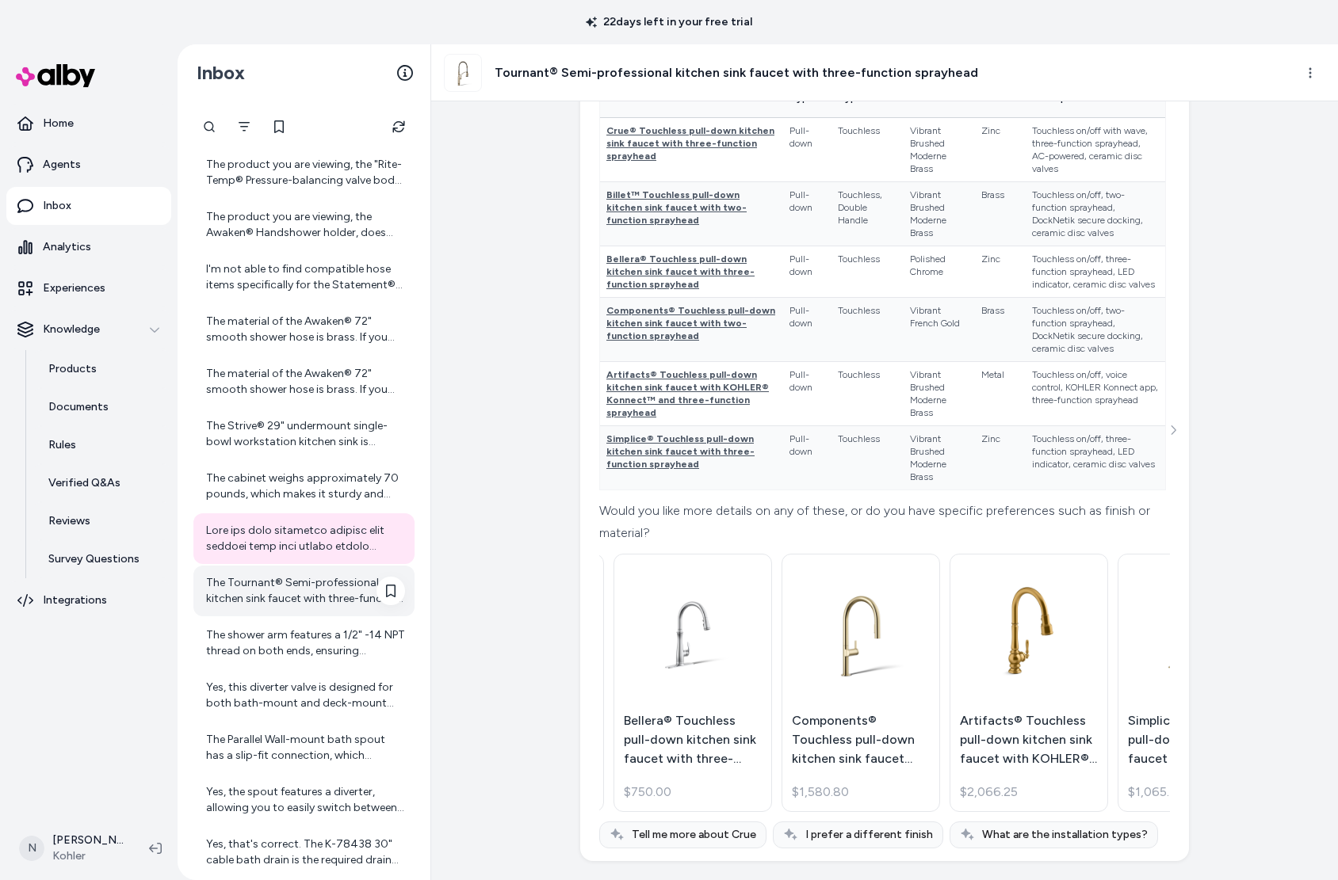
click at [290, 579] on div "The Tournant® Semi-professional kitchen sink faucet with three-function sprayhe…" at bounding box center [305, 591] width 199 height 32
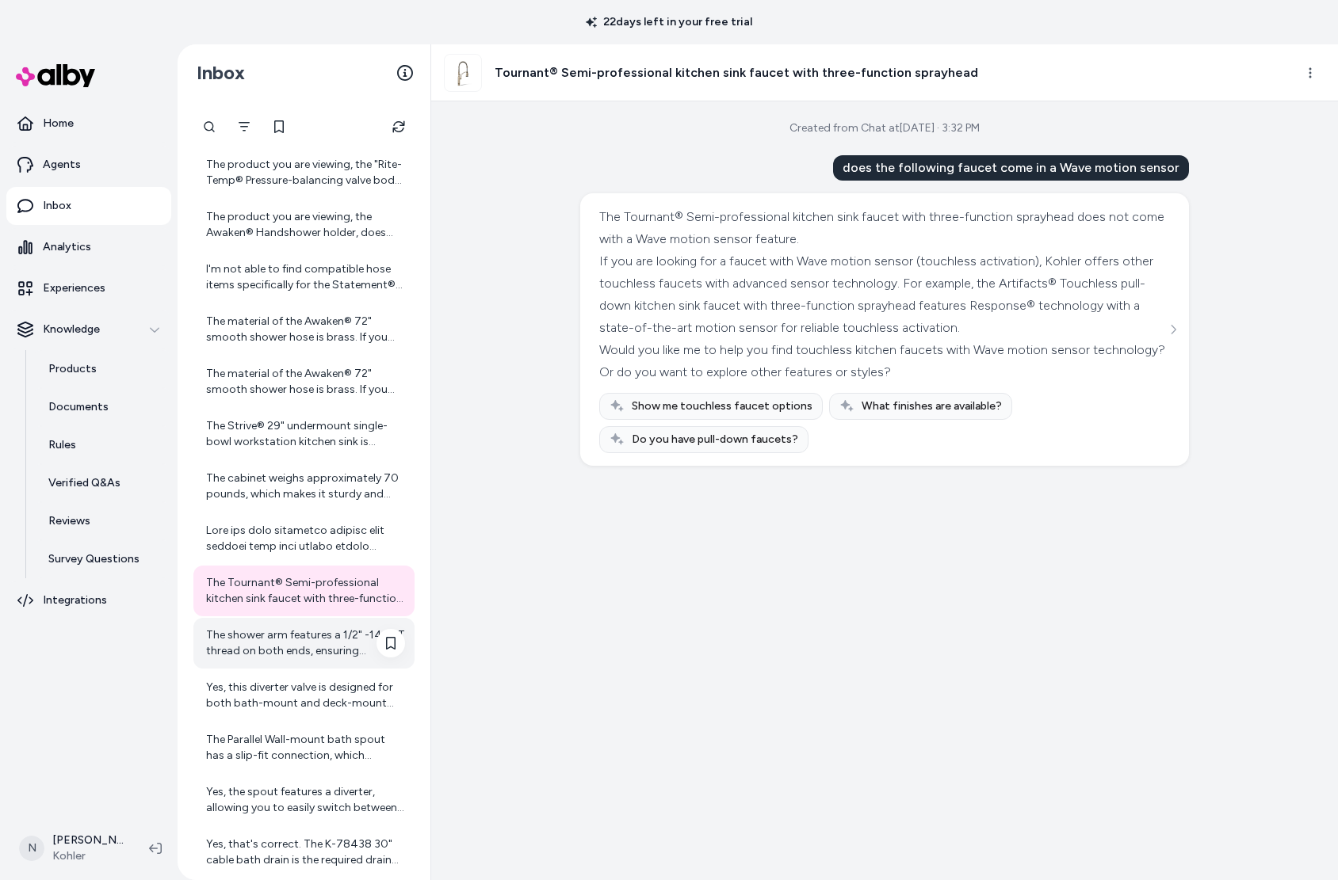
click at [312, 636] on div "The shower arm features a 1/2" -14 NPT thread on both ends, ensuring compatibil…" at bounding box center [305, 644] width 199 height 32
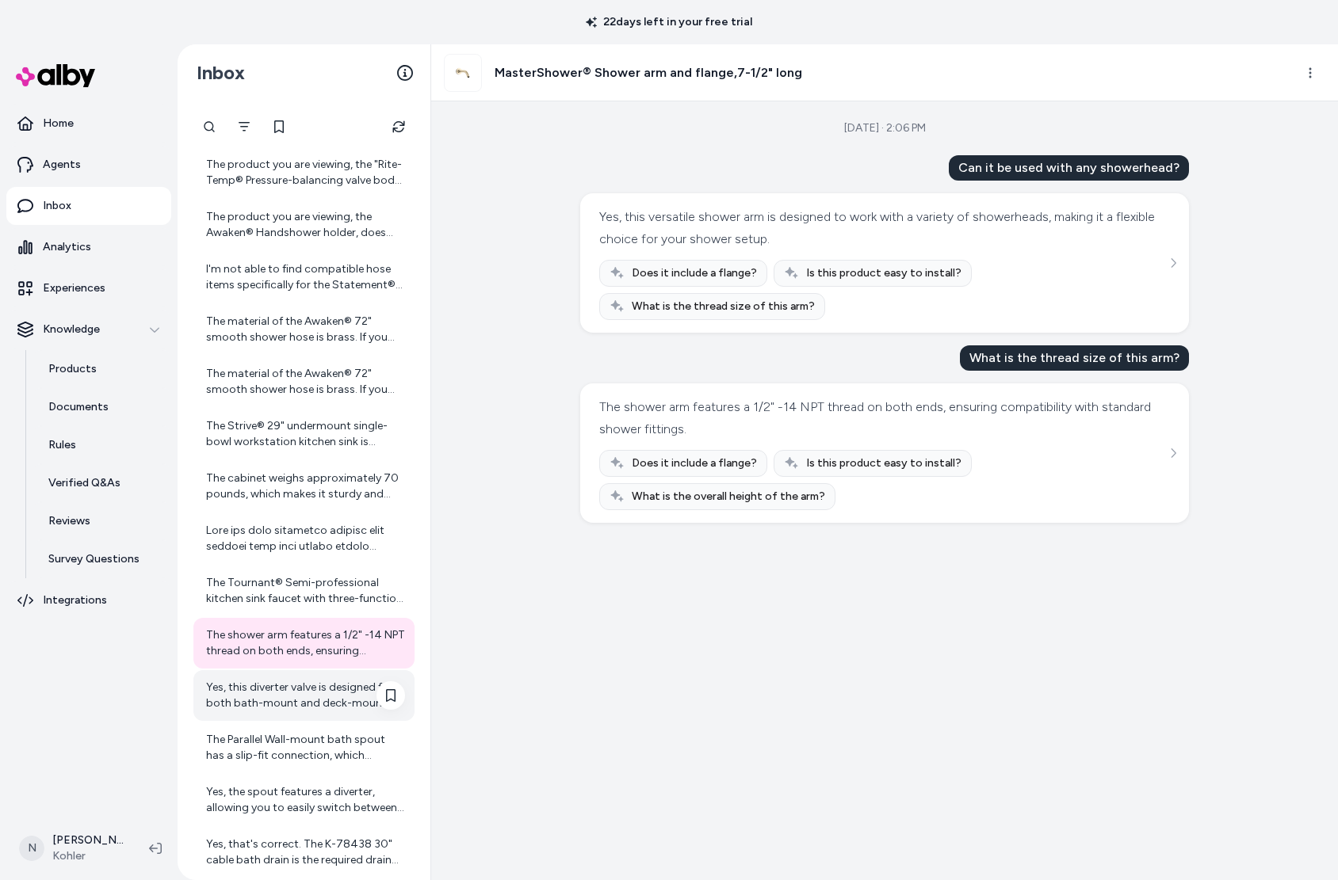
click at [255, 705] on div "Yes, this diverter valve is designed for both bath-mount and deck-mount install…" at bounding box center [305, 696] width 199 height 32
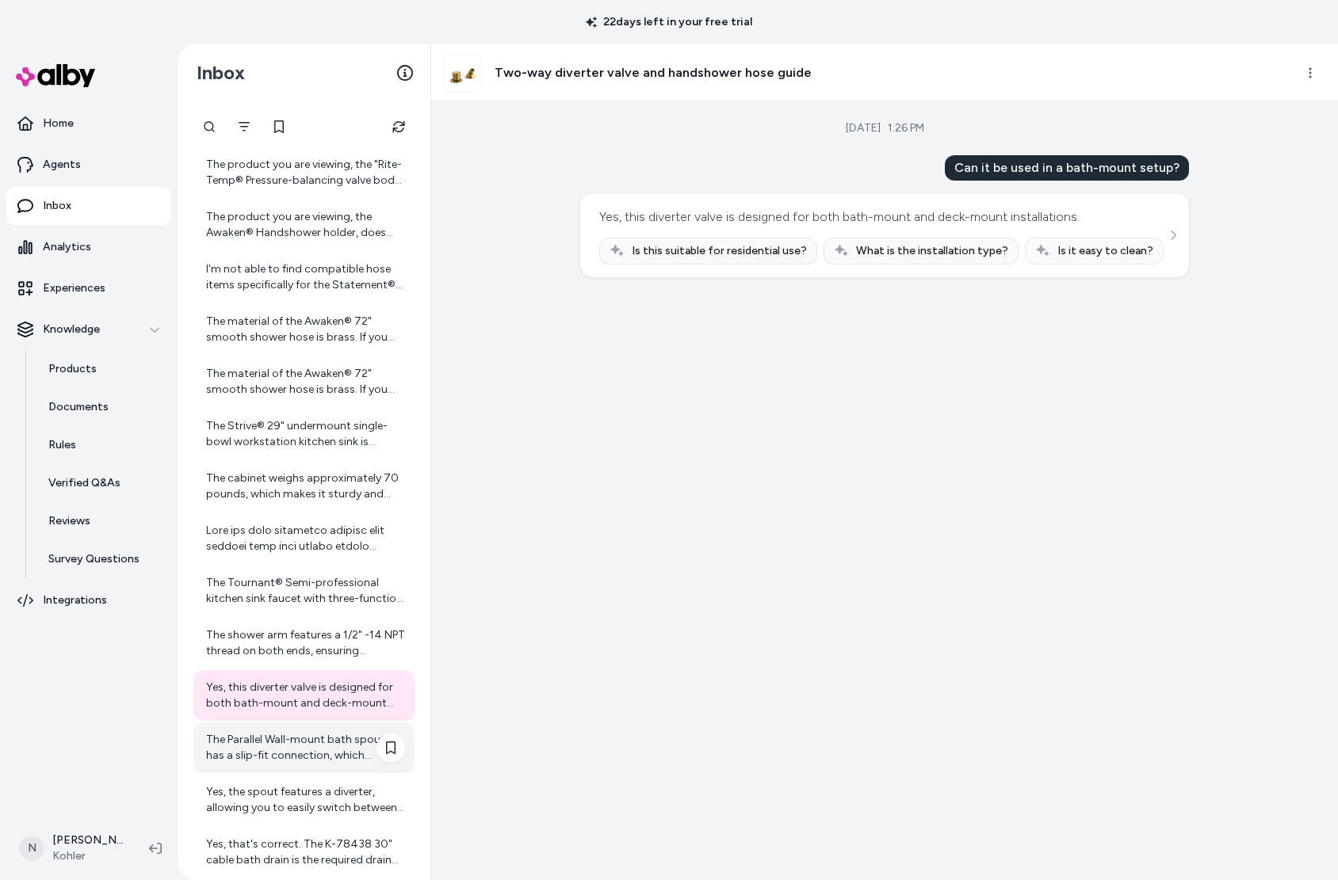
click at [285, 753] on div "The Parallel Wall-mount bath spout has a slip-fit connection, which simplifies …" at bounding box center [305, 748] width 199 height 32
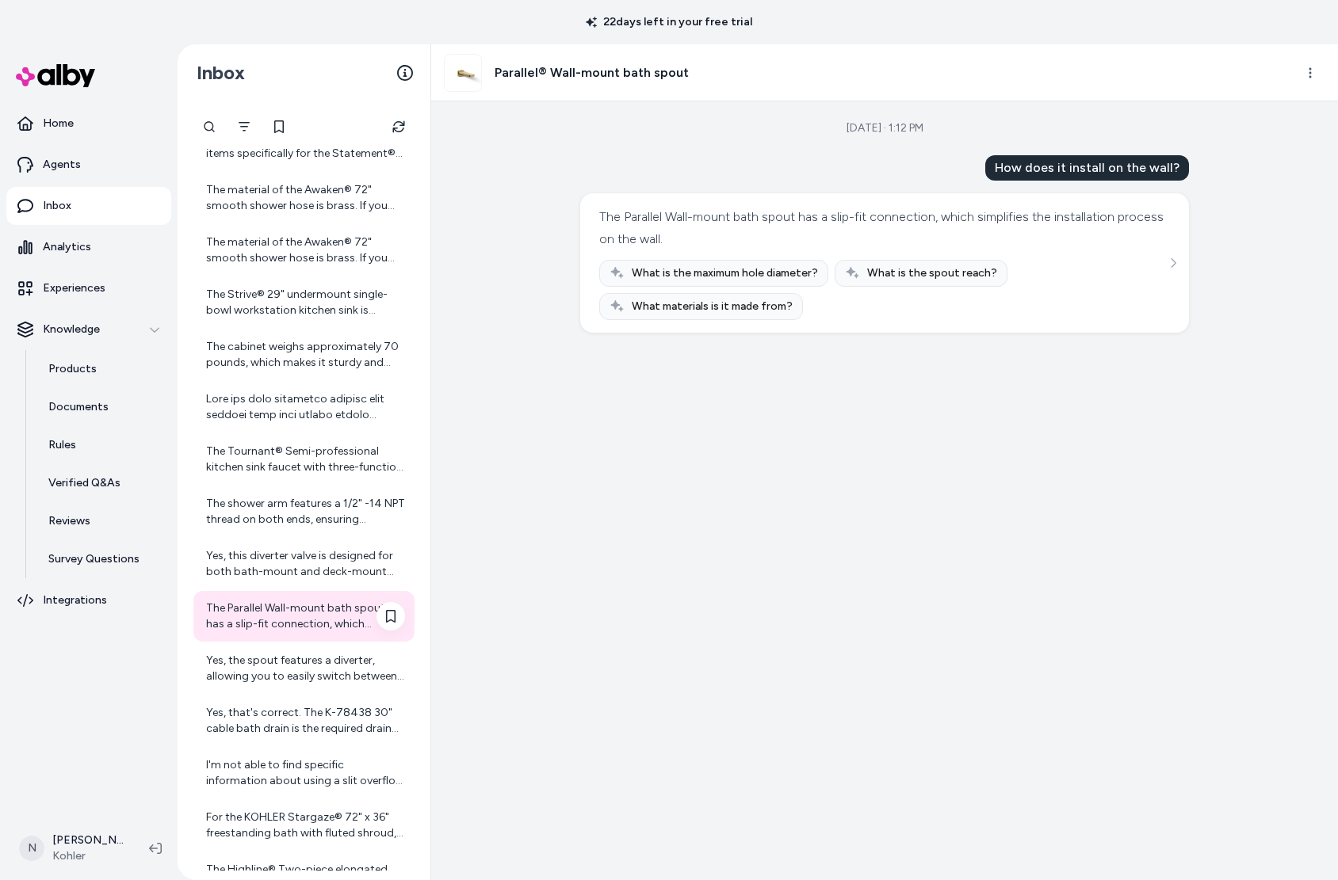
scroll to position [1725, 0]
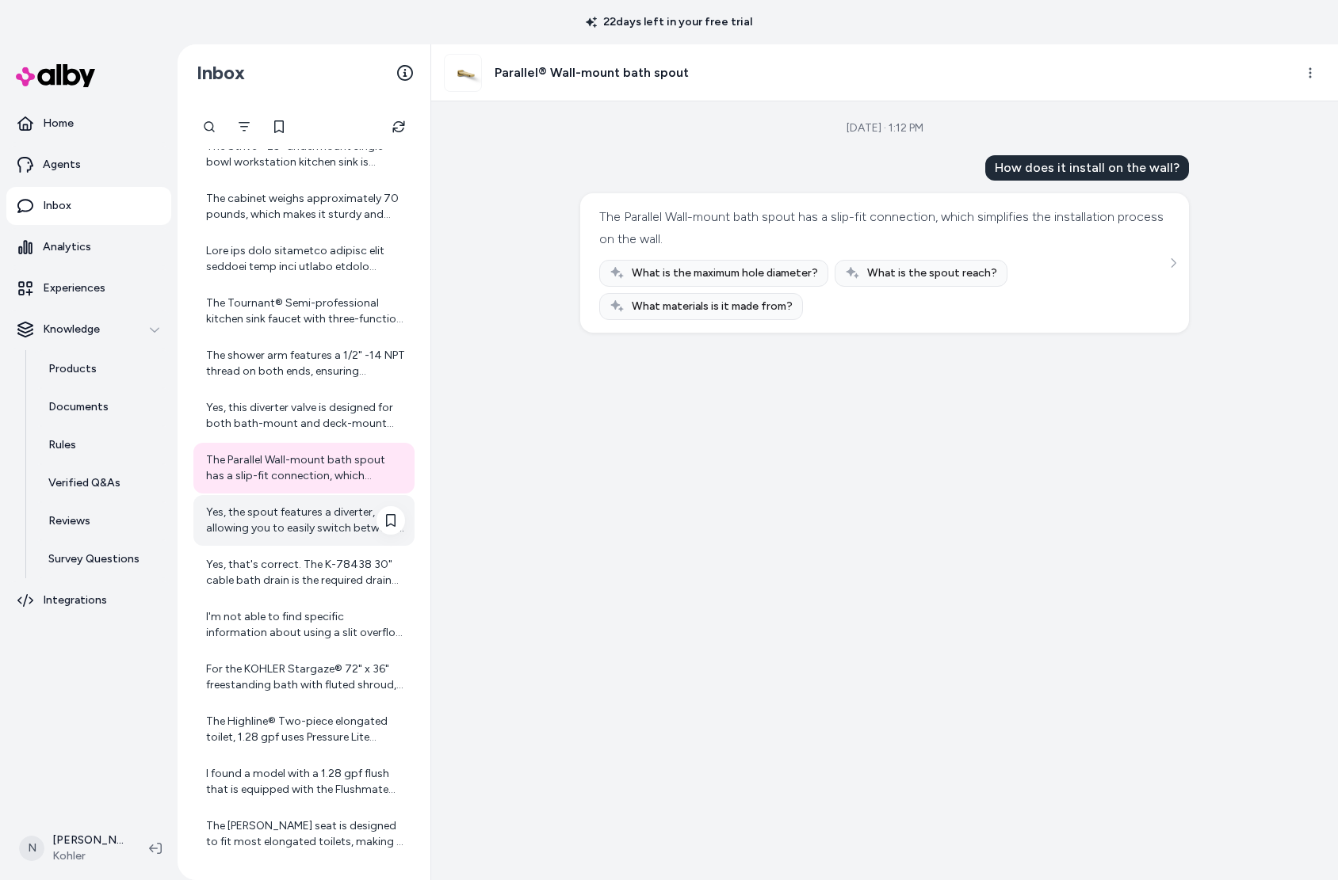
click at [275, 517] on div "Yes, the spout features a diverter, allowing you to easily switch between the t…" at bounding box center [305, 521] width 199 height 32
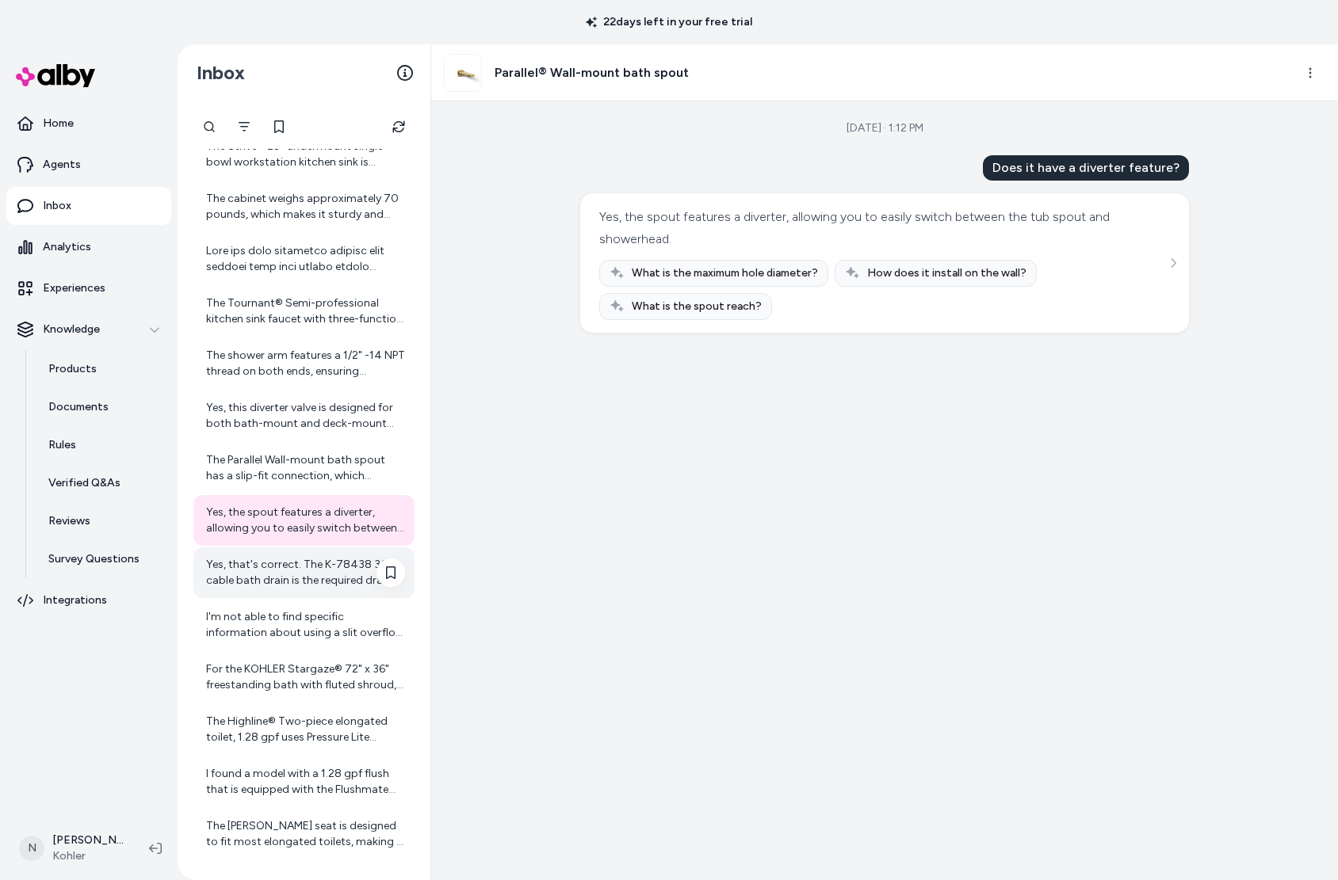
click at [258, 589] on div "Yes, that's correct. The K-78438 30" cable bath drain is the required drain for…" at bounding box center [303, 573] width 221 height 51
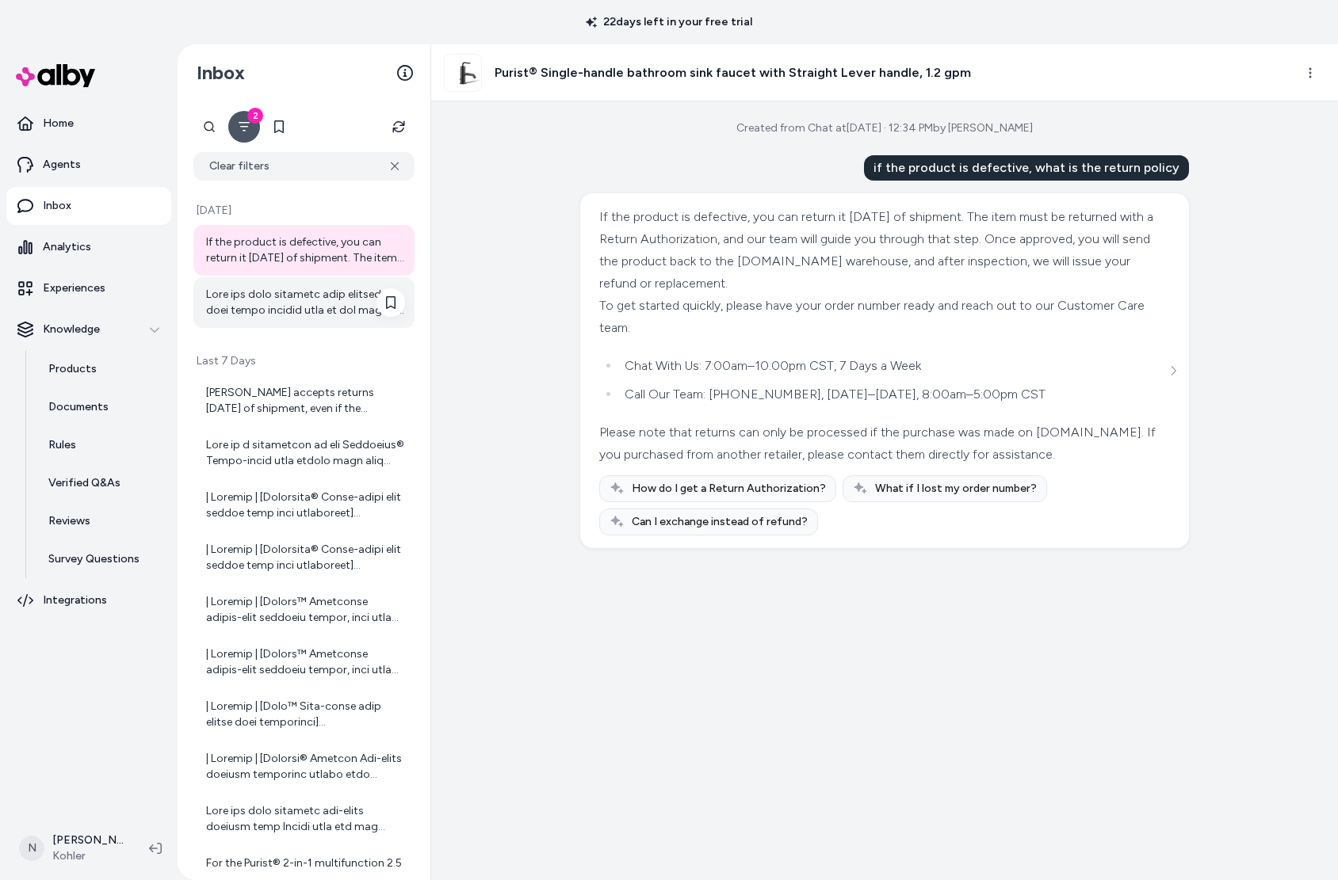
click at [238, 307] on div at bounding box center [305, 303] width 199 height 32
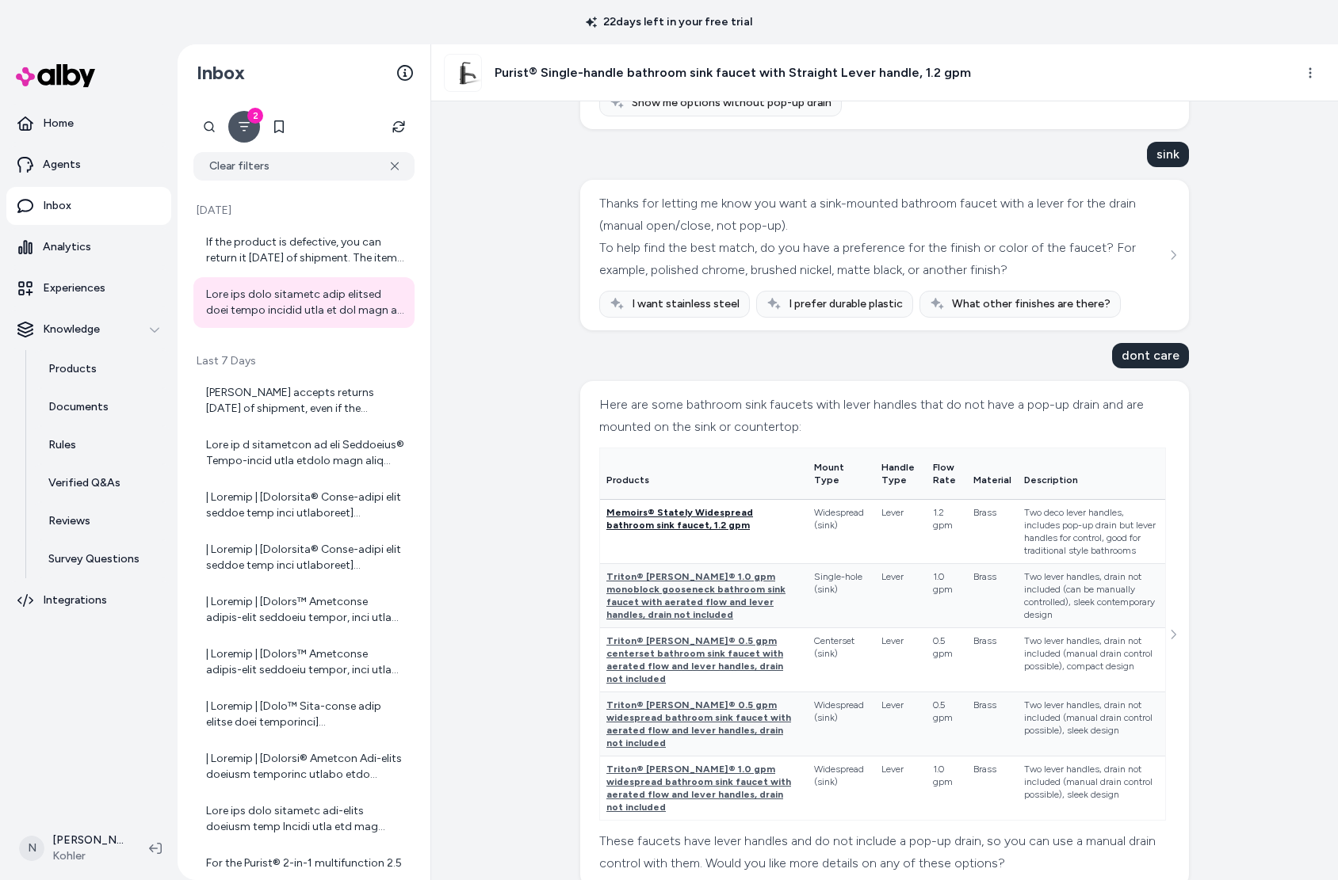
scroll to position [674, 0]
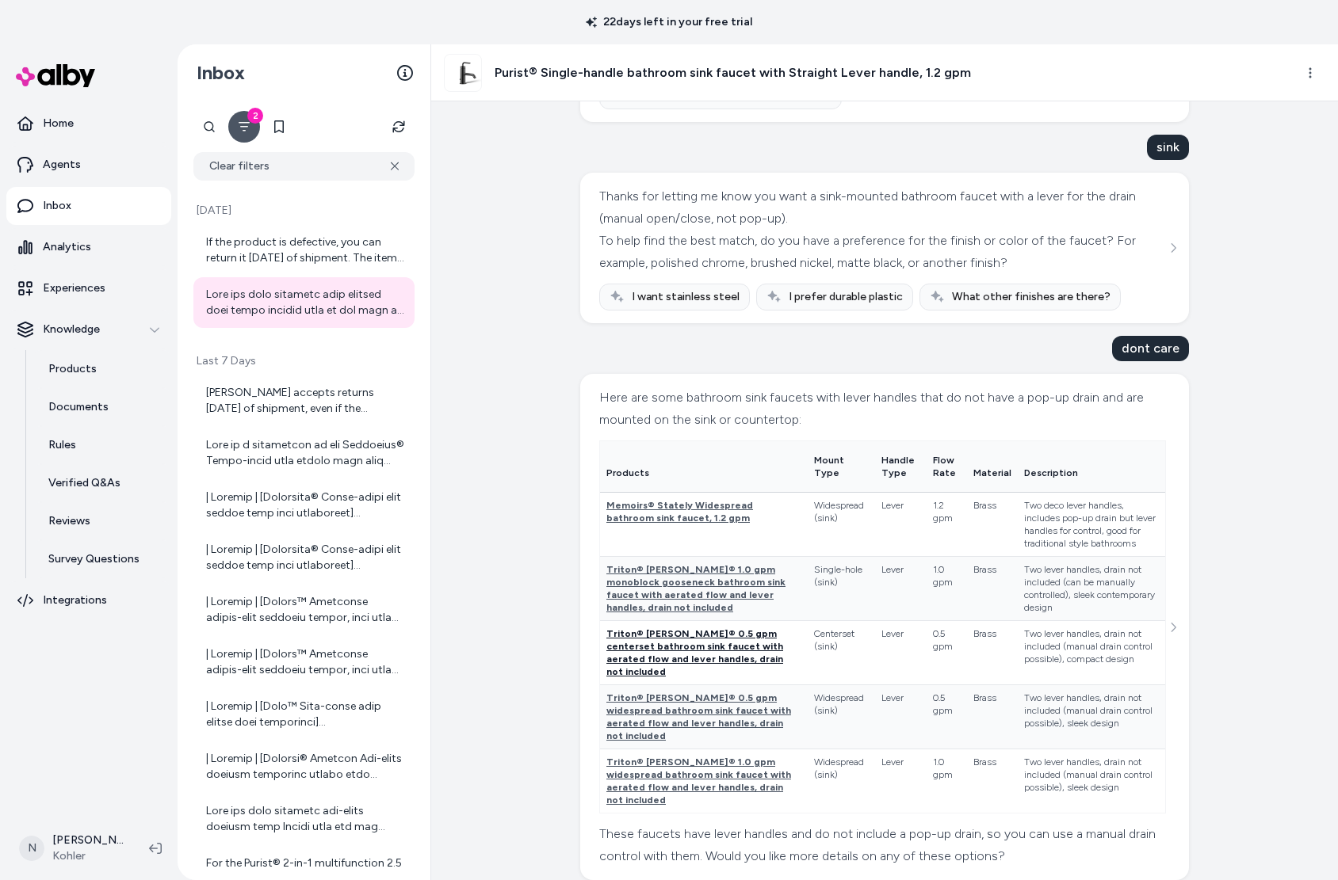
click at [676, 636] on span "Triton® Bowe® 0.5 gpm centerset bathroom sink faucet with aerated flow and leve…" at bounding box center [694, 652] width 177 height 49
click at [50, 170] on p "Agents" at bounding box center [62, 165] width 38 height 16
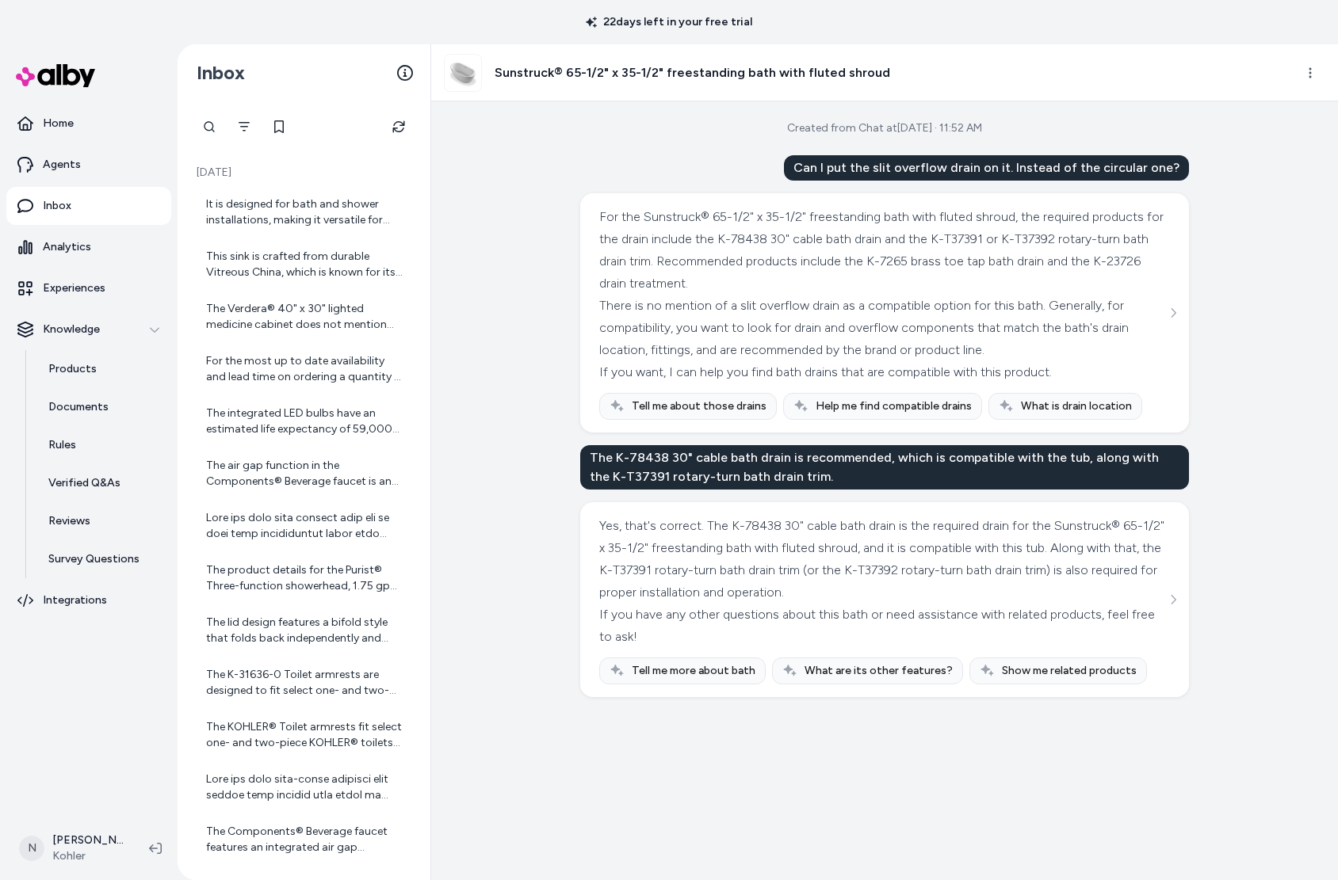
scroll to position [1725, 0]
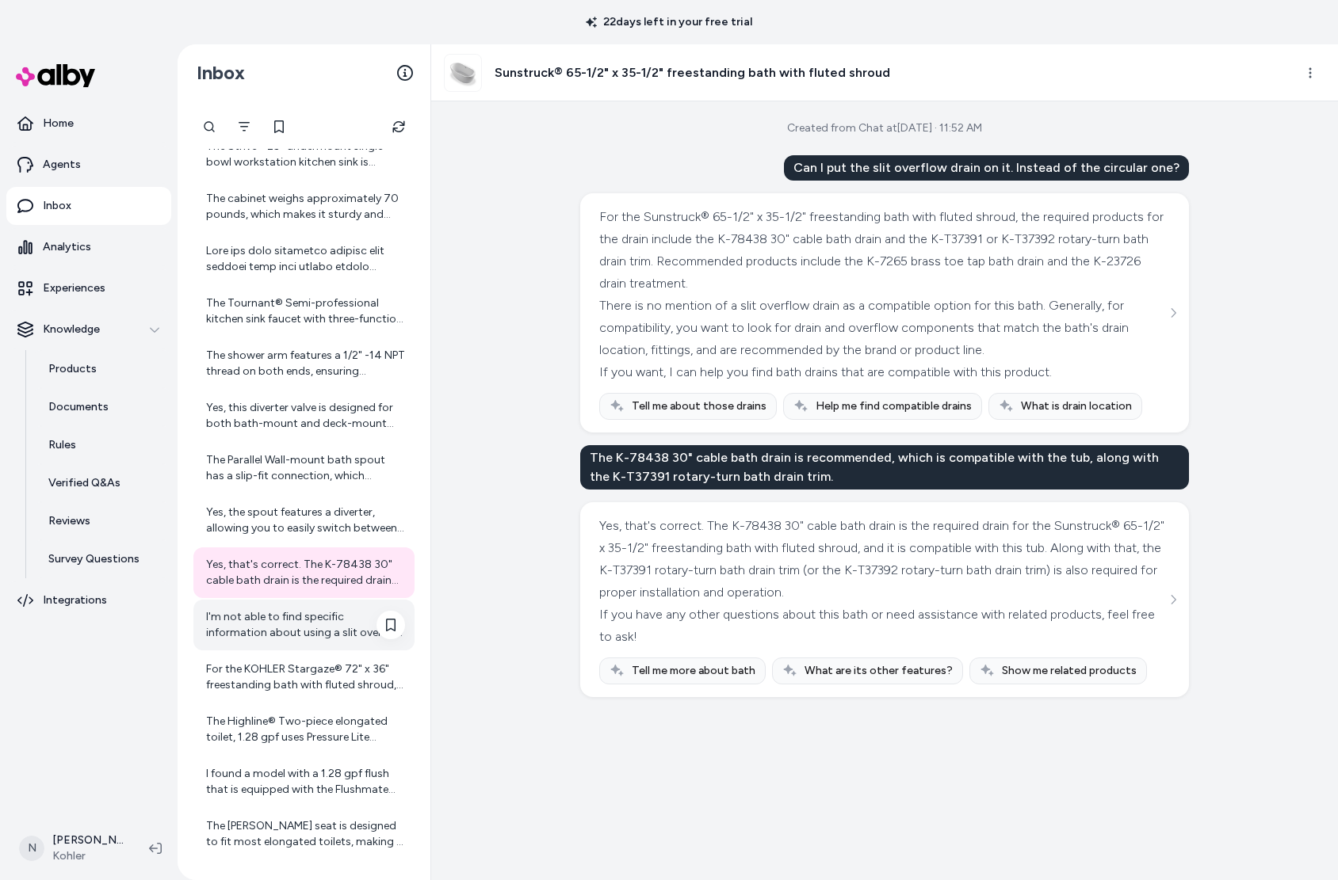
click at [277, 613] on div "I'm not able to find specific information about using a slit overflow drain ins…" at bounding box center [305, 625] width 199 height 32
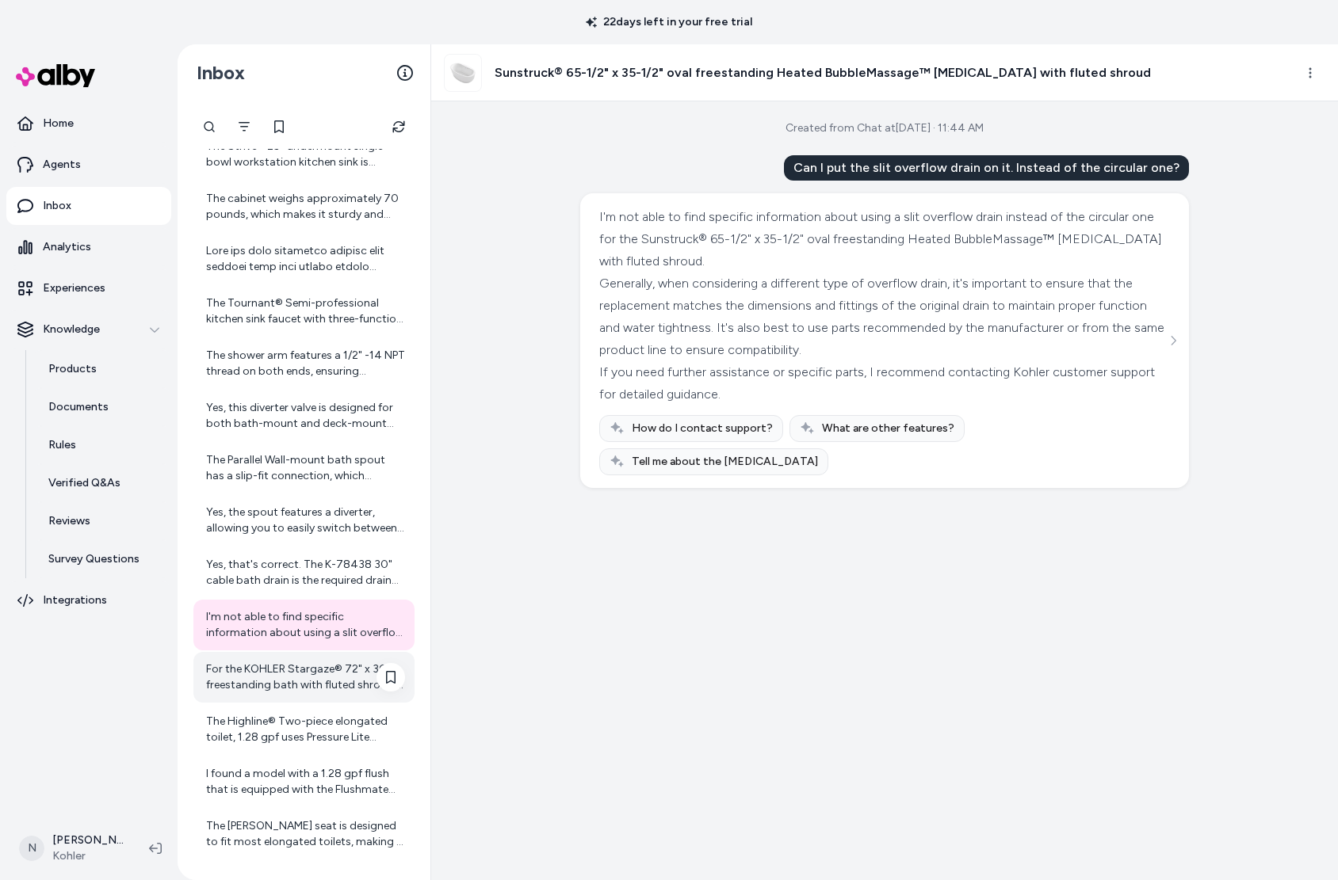
click at [322, 683] on div "For the KOHLER Stargaze® 72" x 36" freestanding bath with fluted shroud, the re…" at bounding box center [305, 678] width 199 height 32
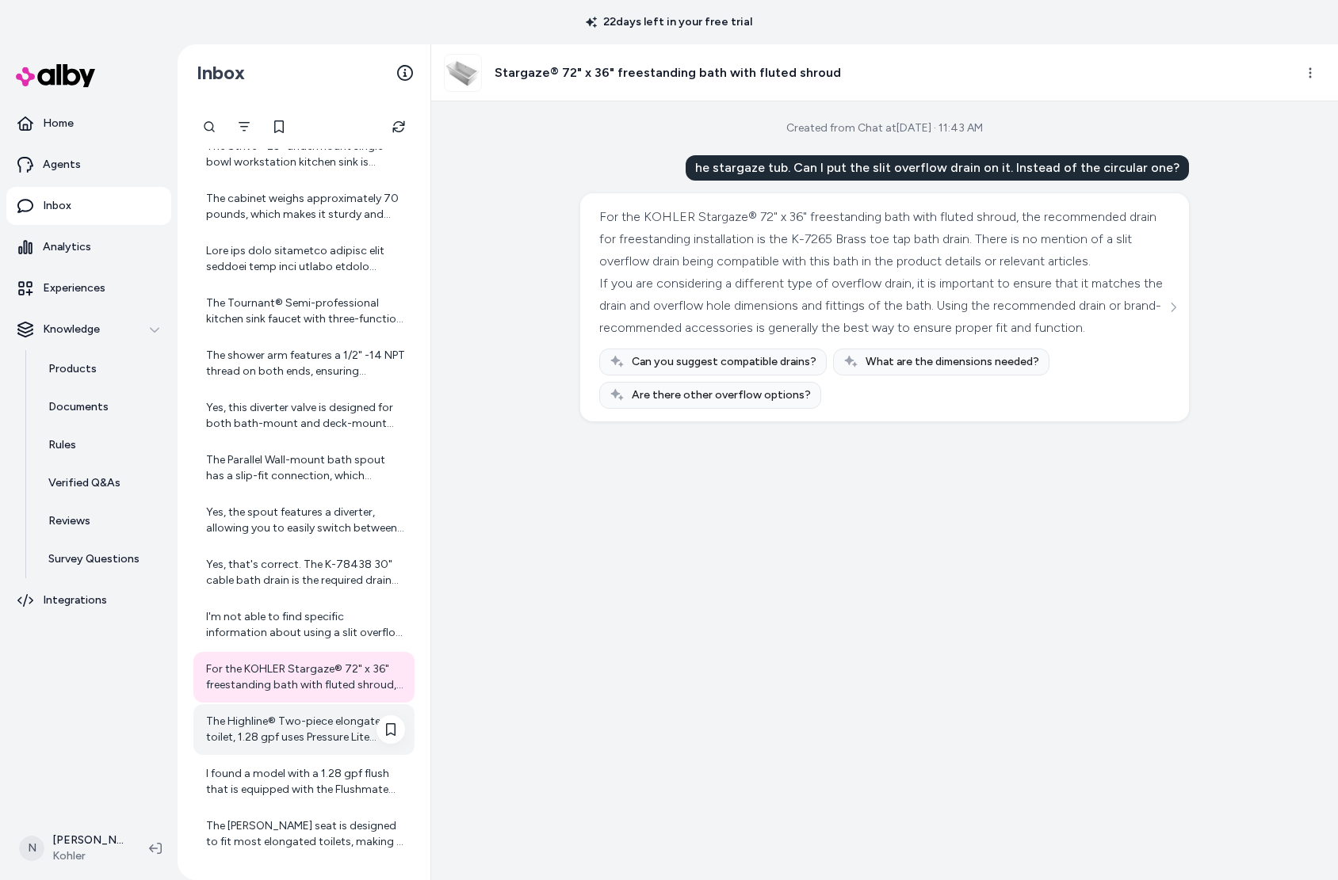
click at [307, 741] on div "The Highline® Two-piece elongated toilet, 1.28 gpf uses Pressure Lite technolog…" at bounding box center [305, 730] width 199 height 32
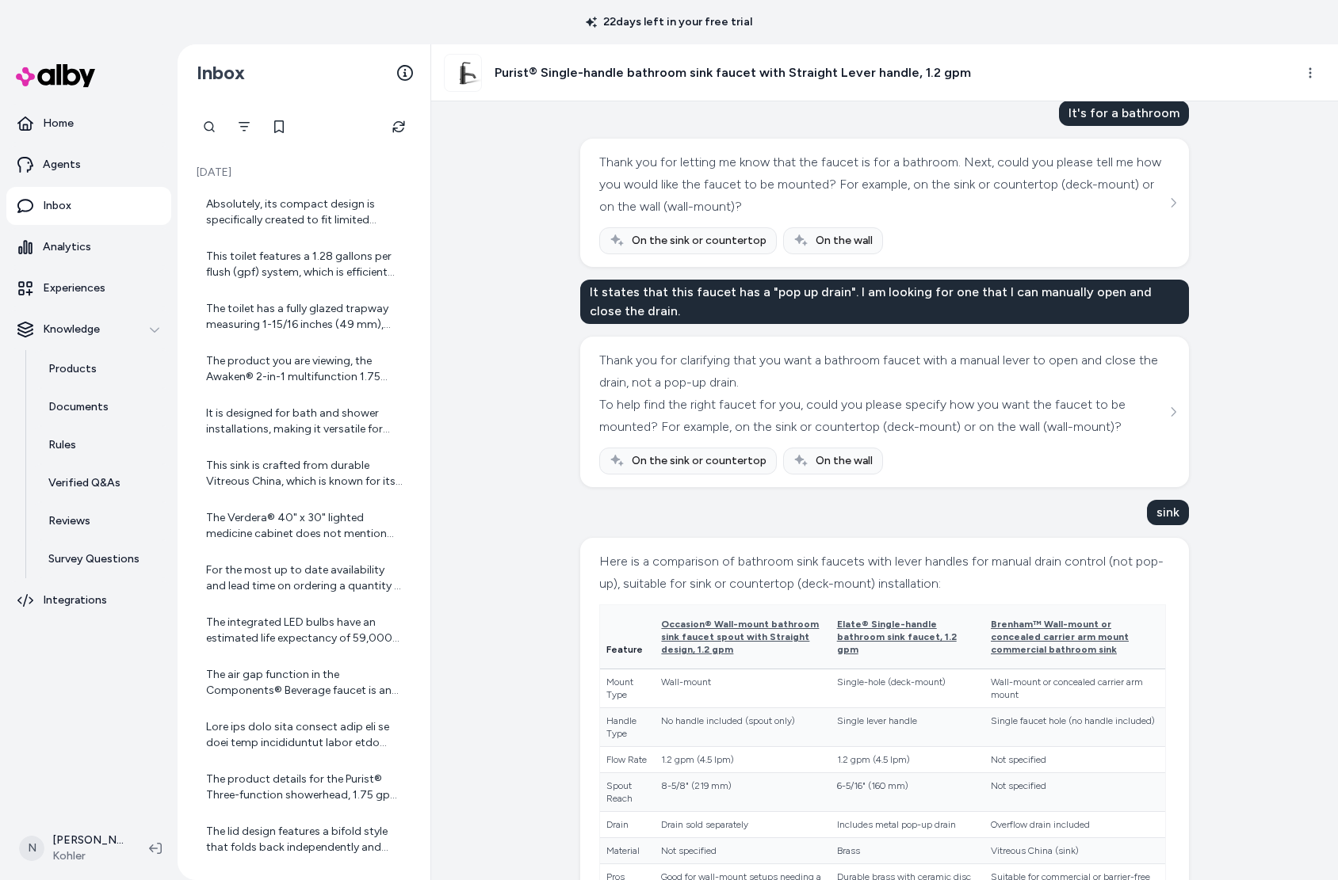
scroll to position [276, 0]
click at [68, 119] on p "Home" at bounding box center [58, 124] width 31 height 16
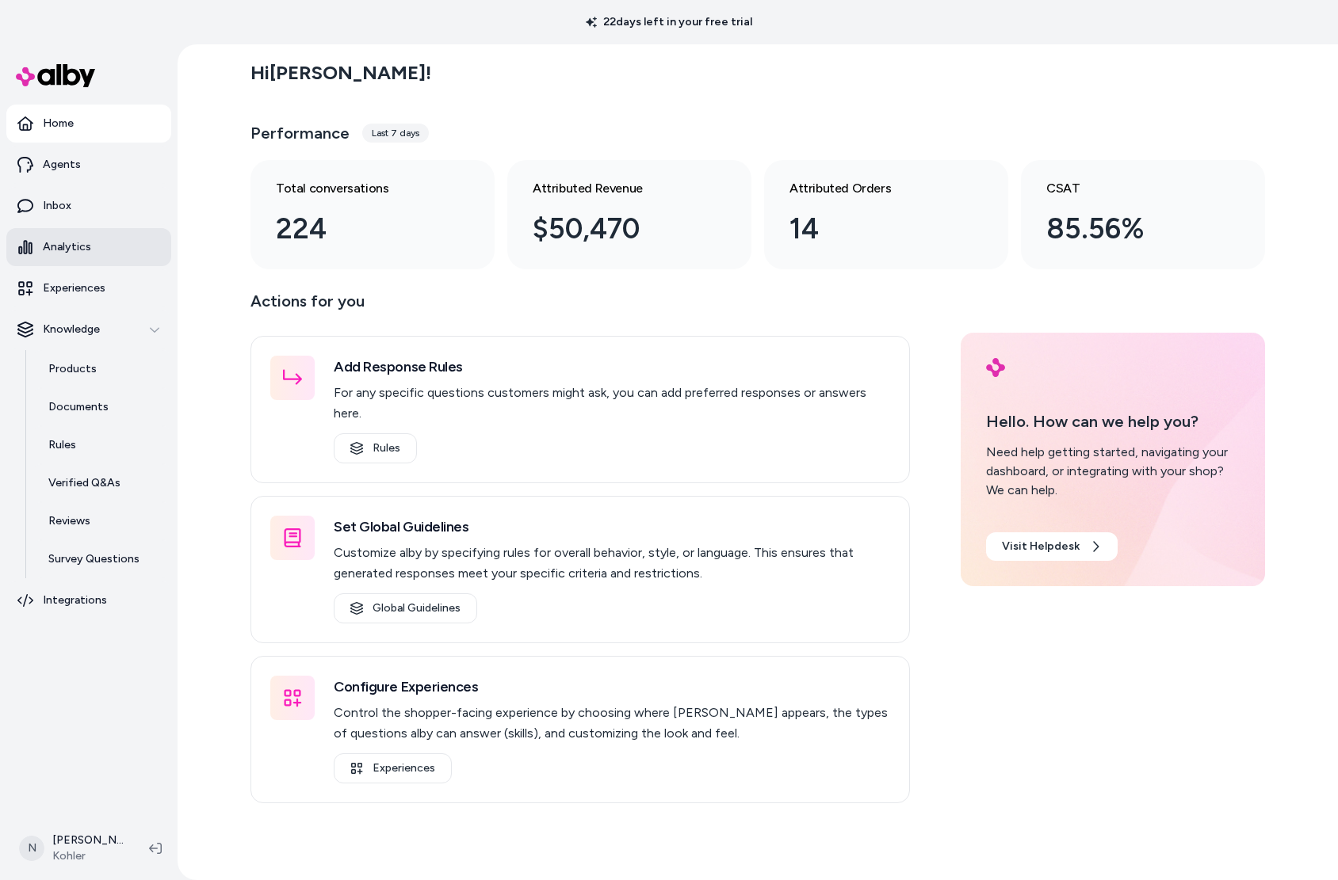
click at [71, 255] on link "Analytics" at bounding box center [88, 247] width 165 height 38
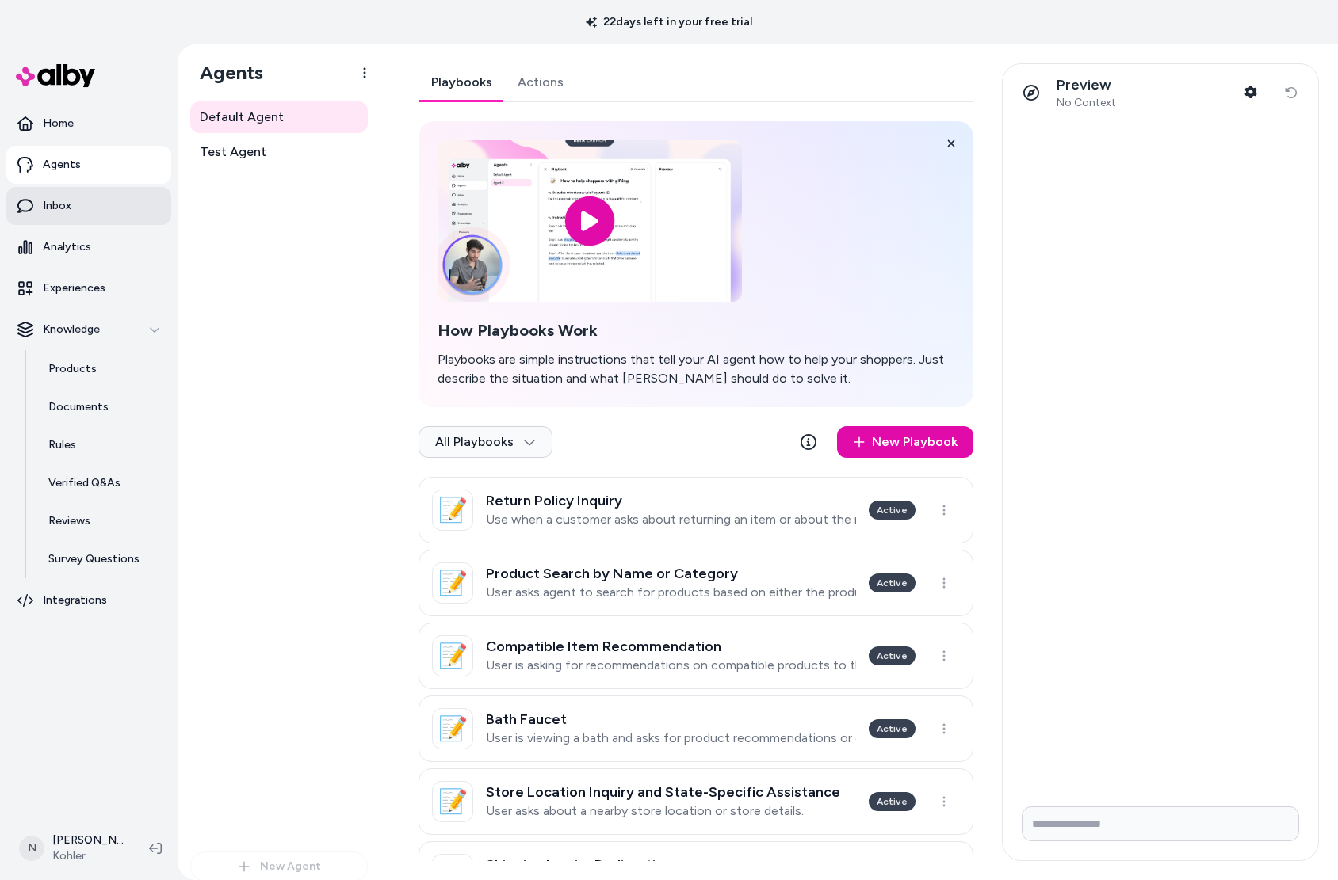
click at [77, 210] on link "Inbox" at bounding box center [88, 206] width 165 height 38
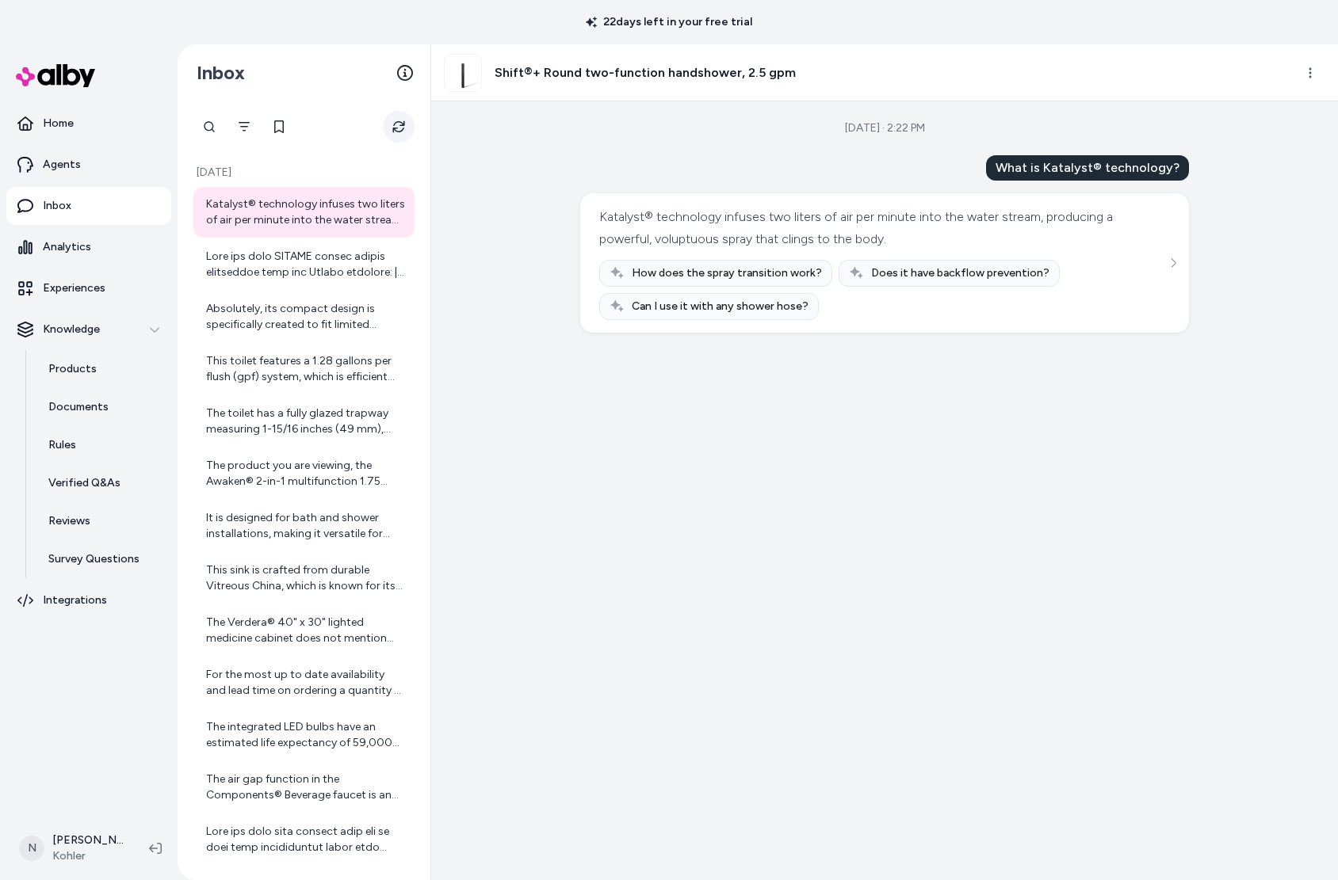
click at [400, 125] on icon "Refresh" at bounding box center [398, 127] width 12 height 12
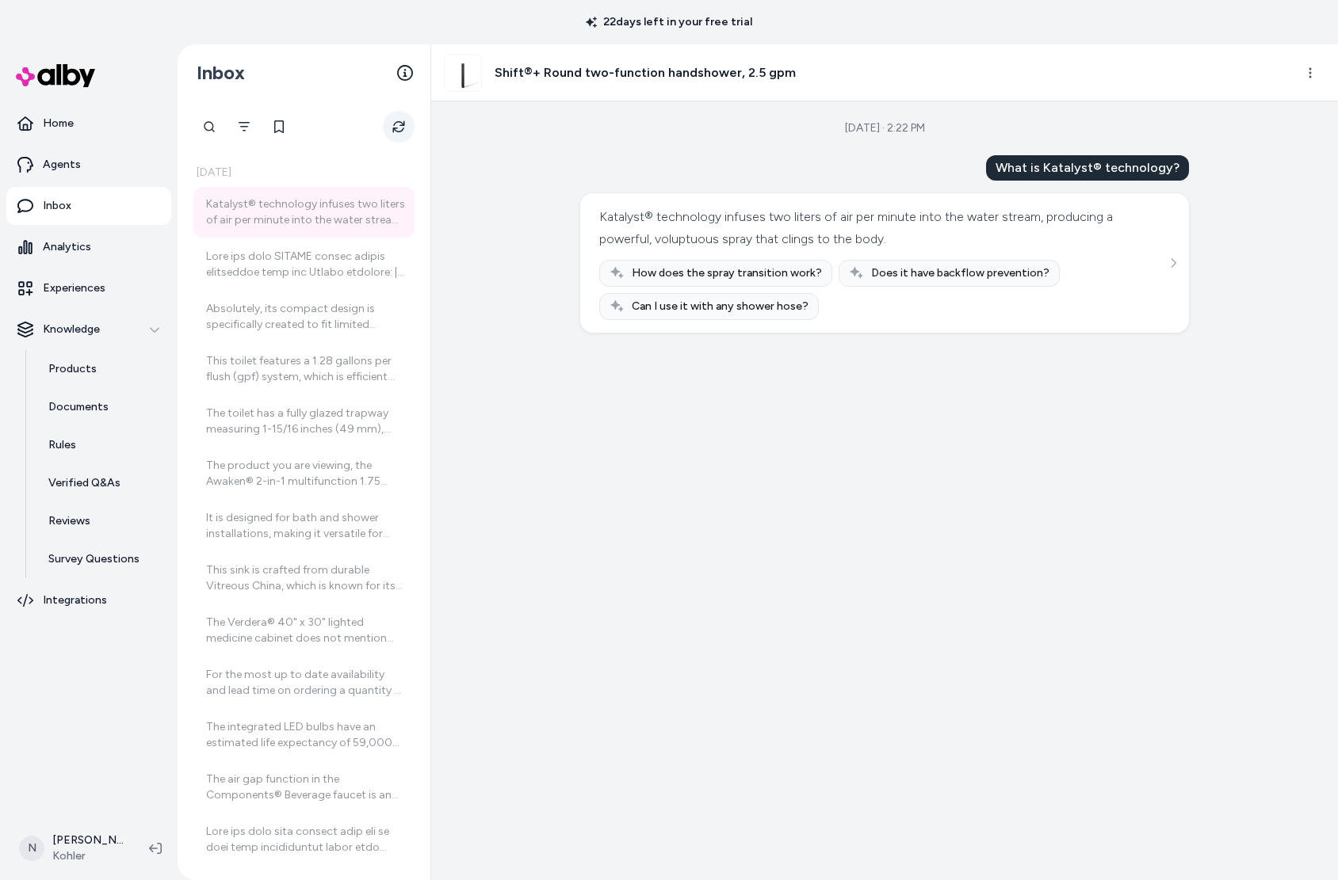
click at [400, 125] on icon "Refresh" at bounding box center [398, 126] width 13 height 13
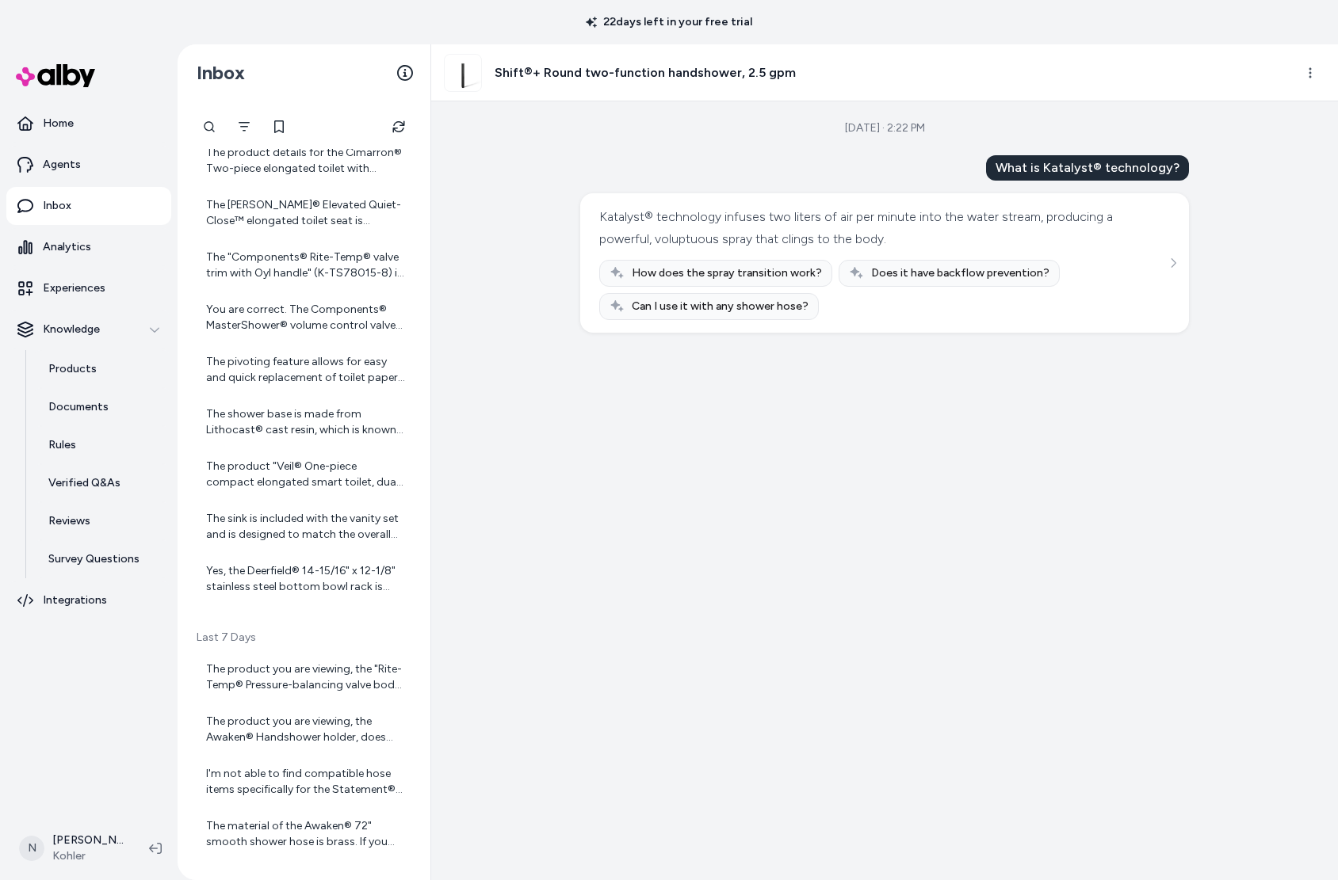
scroll to position [1299, 0]
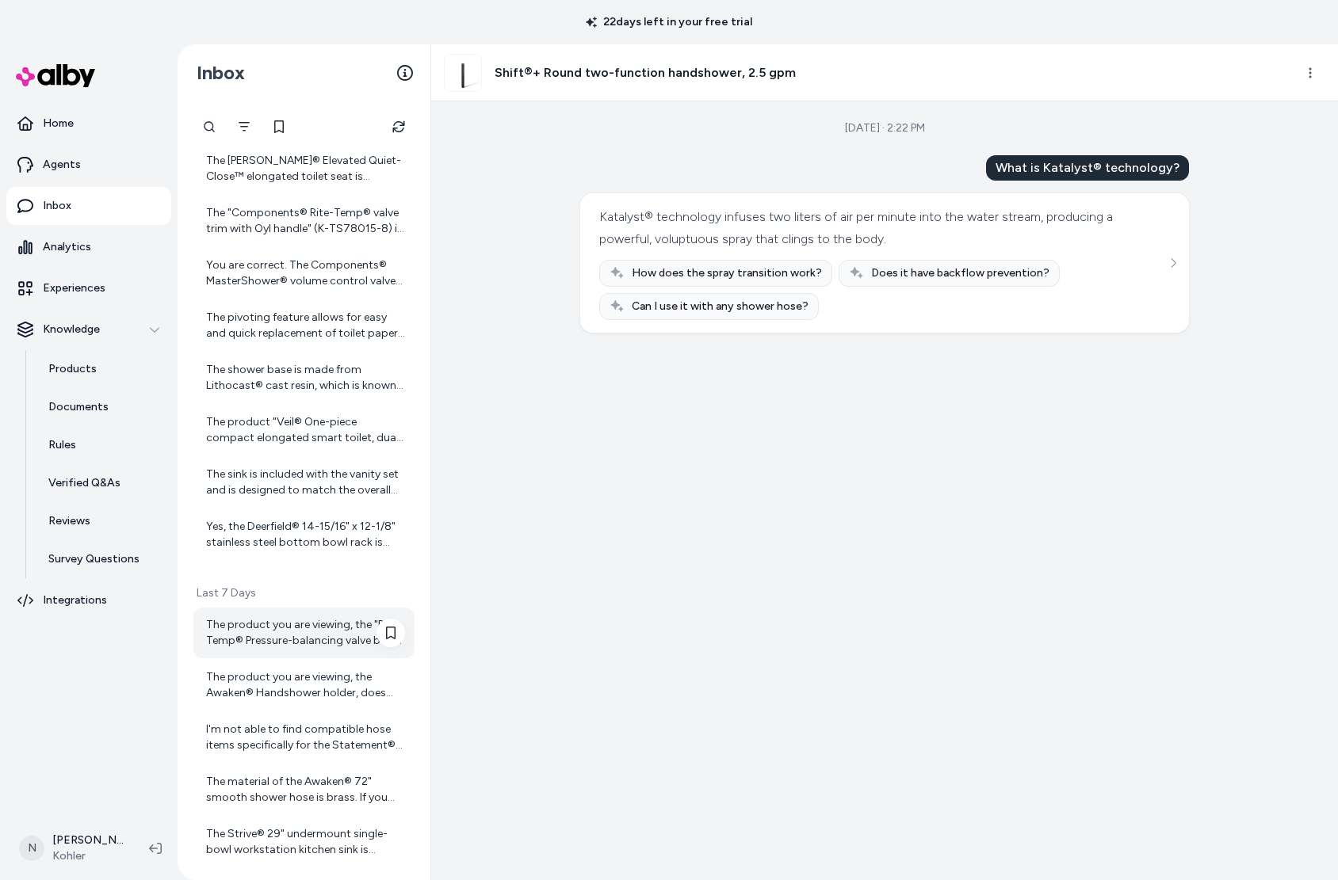
click at [288, 609] on div "The product you are viewing, the "Rite-Temp® Pressure-balancing valve body and …" at bounding box center [303, 633] width 221 height 51
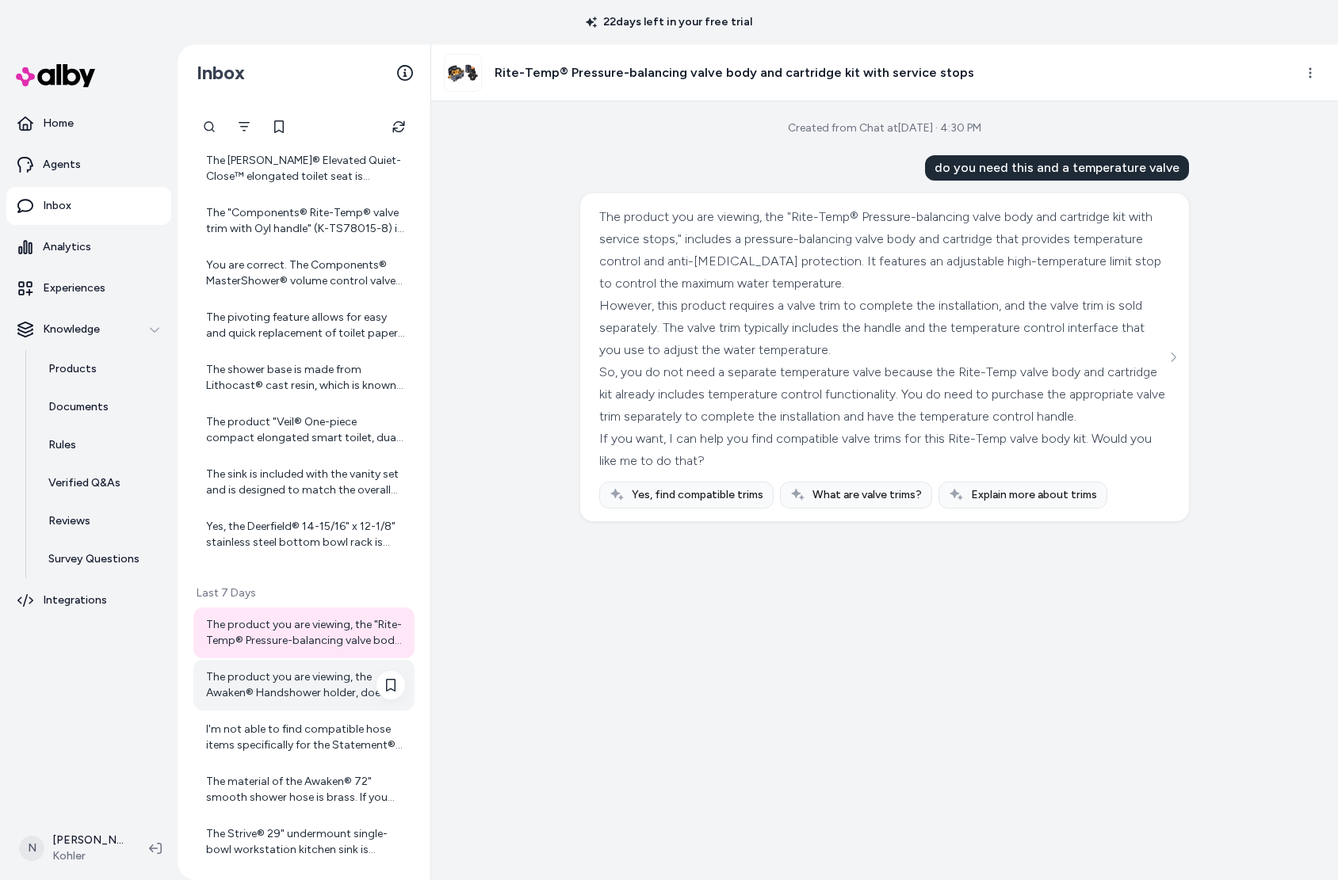
click at [288, 692] on div "The product you are viewing, the Awaken® Handshower holder, does not specify th…" at bounding box center [305, 686] width 199 height 32
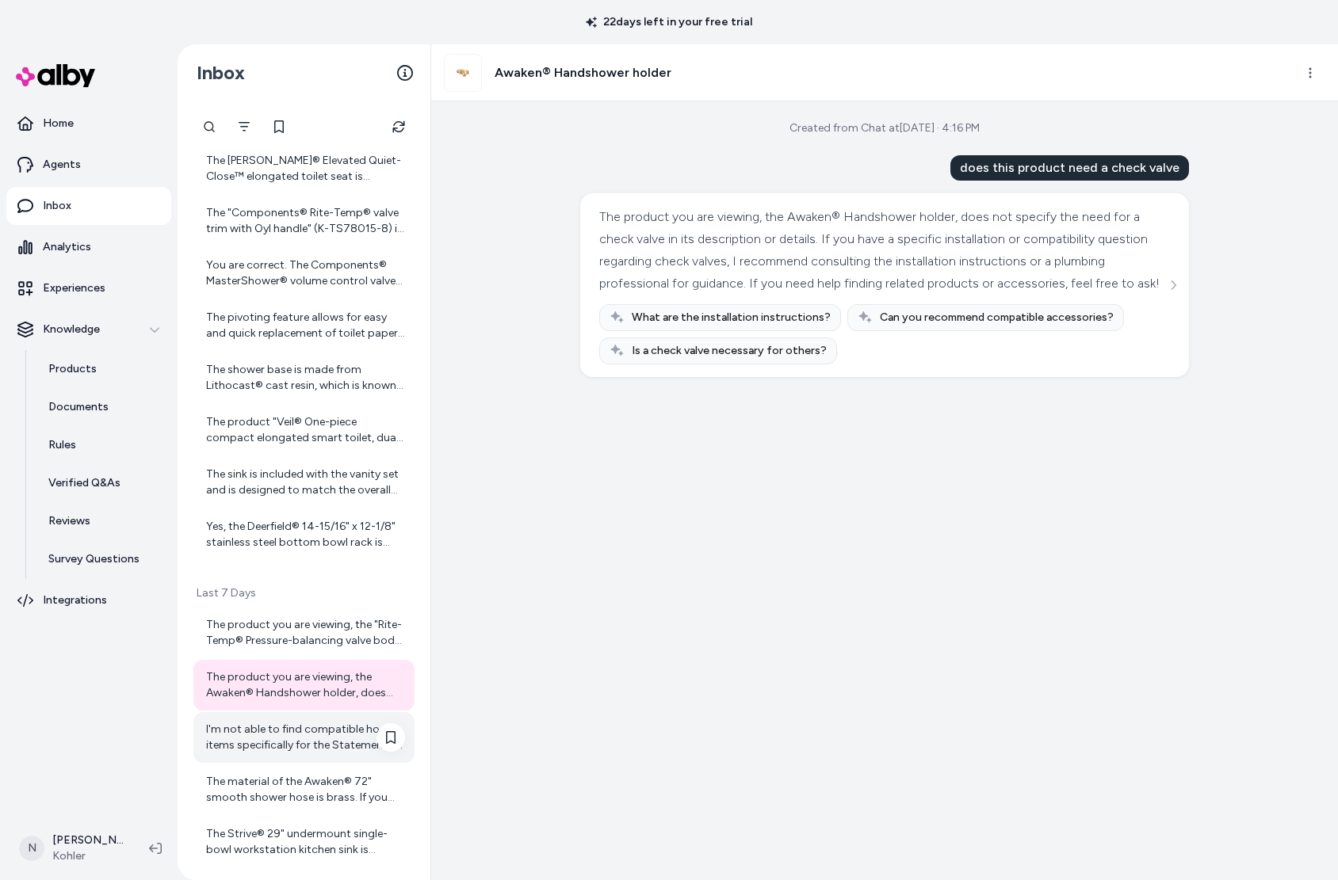
click at [282, 750] on div "I'm not able to find compatible hose items specifically for the Statement® 32" …" at bounding box center [305, 738] width 199 height 32
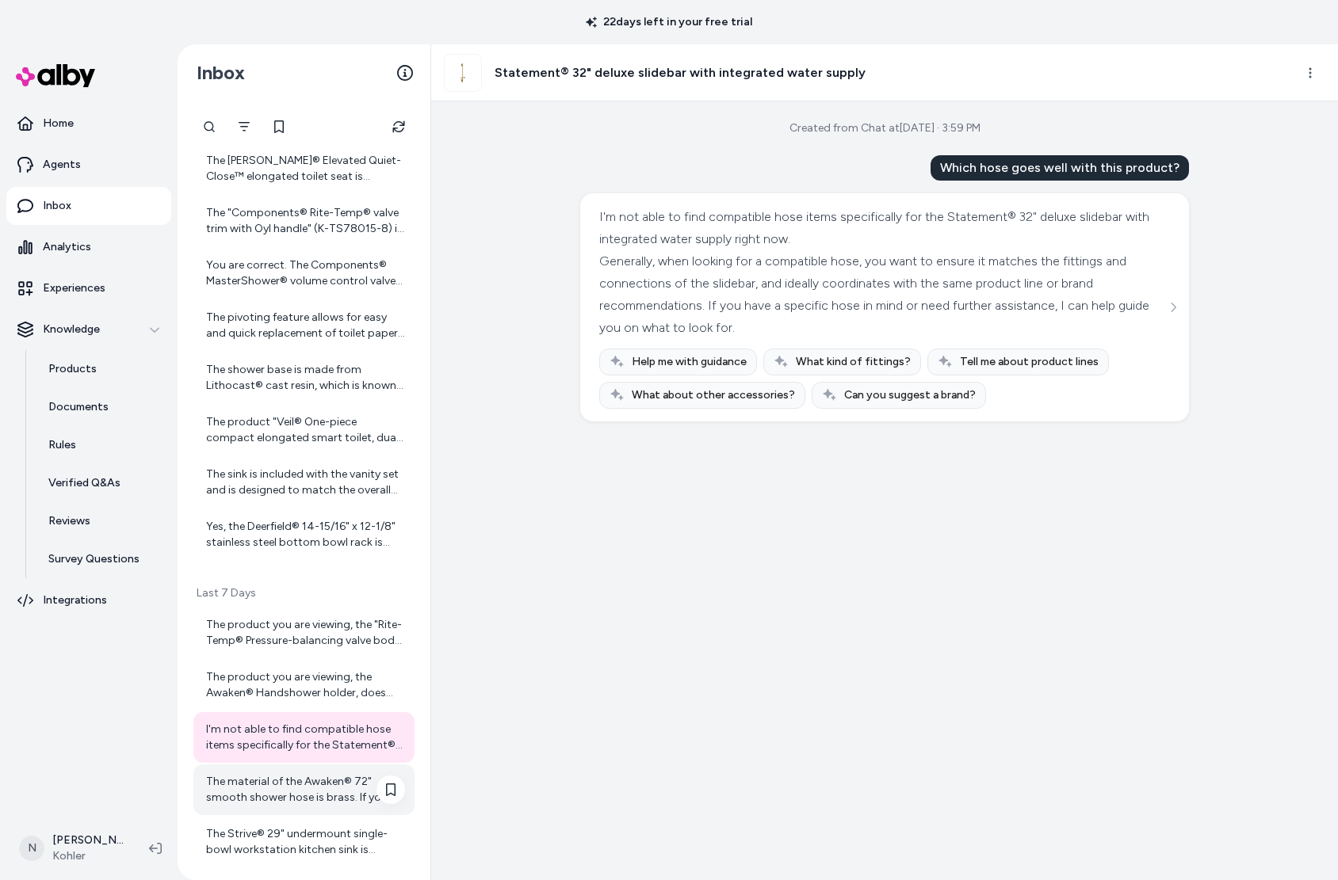
click at [298, 785] on div "The material of the Awaken® 72" smooth shower hose is brass. If you have any mo…" at bounding box center [305, 790] width 199 height 32
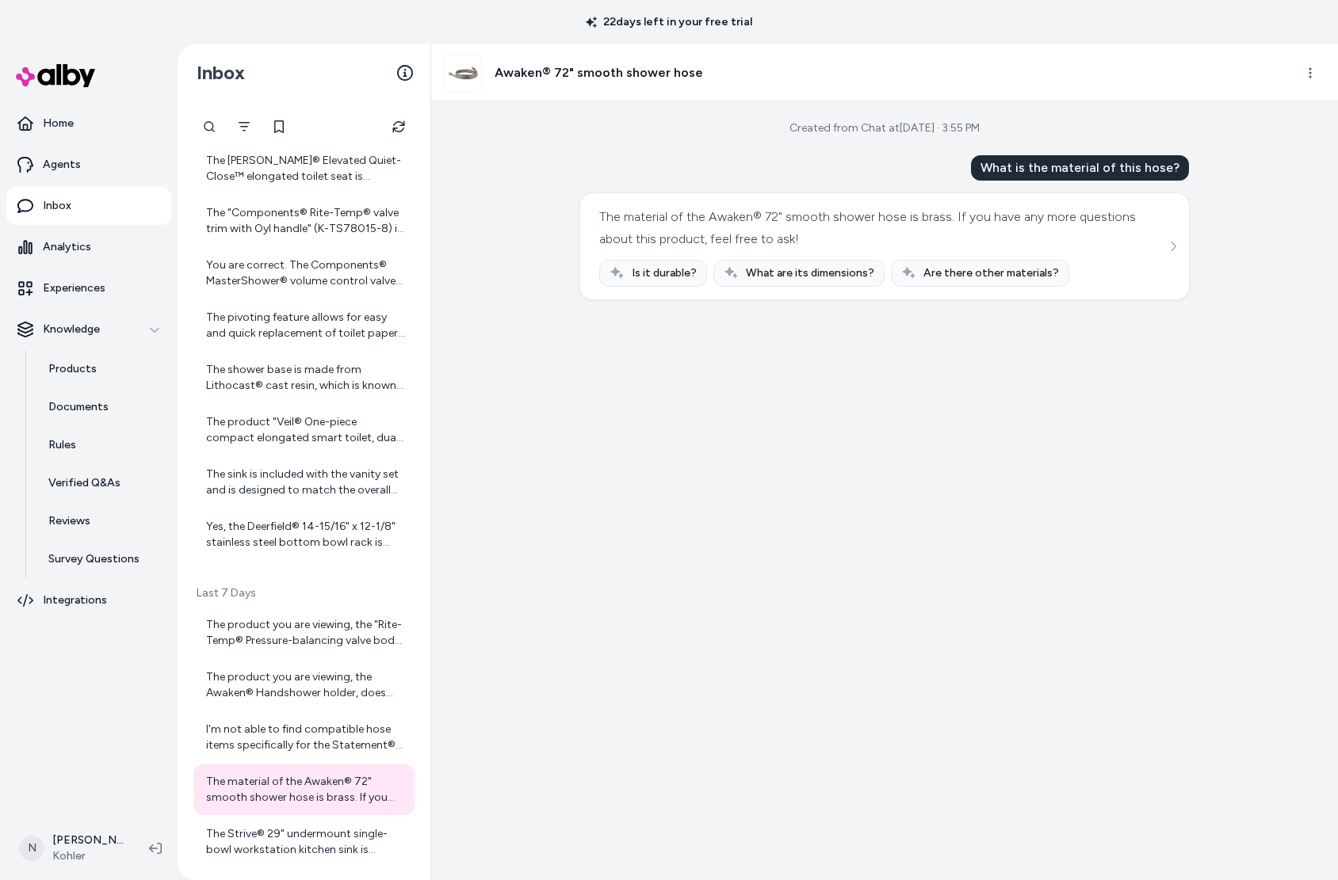
scroll to position [1596, 0]
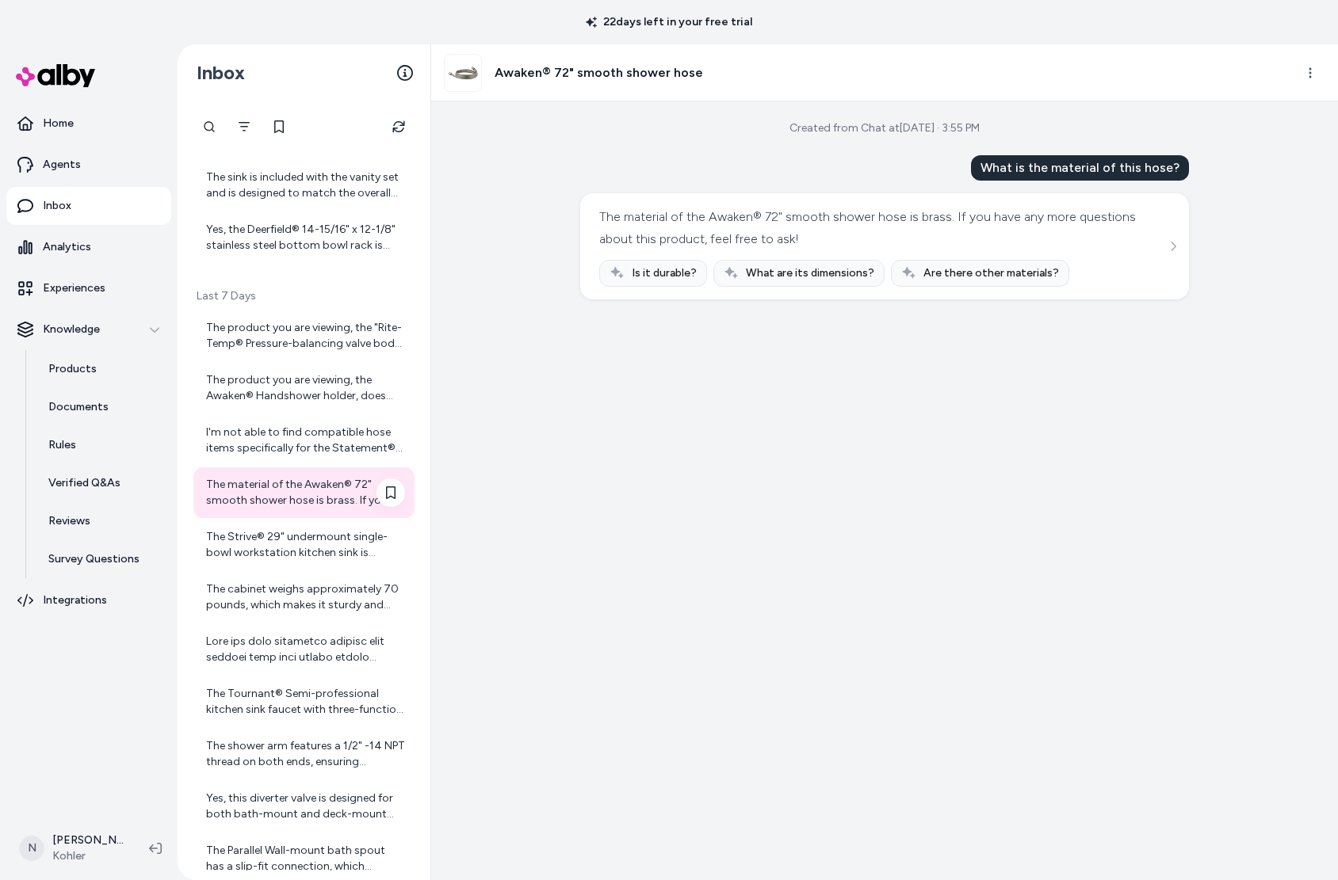
click at [254, 513] on div "The material of the Awaken® 72" smooth shower hose is brass. If you have any mo…" at bounding box center [303, 493] width 221 height 51
click at [261, 558] on div "The Strive® 29" undermount single-bowl workstation kitchen sink is crafted from…" at bounding box center [305, 545] width 199 height 32
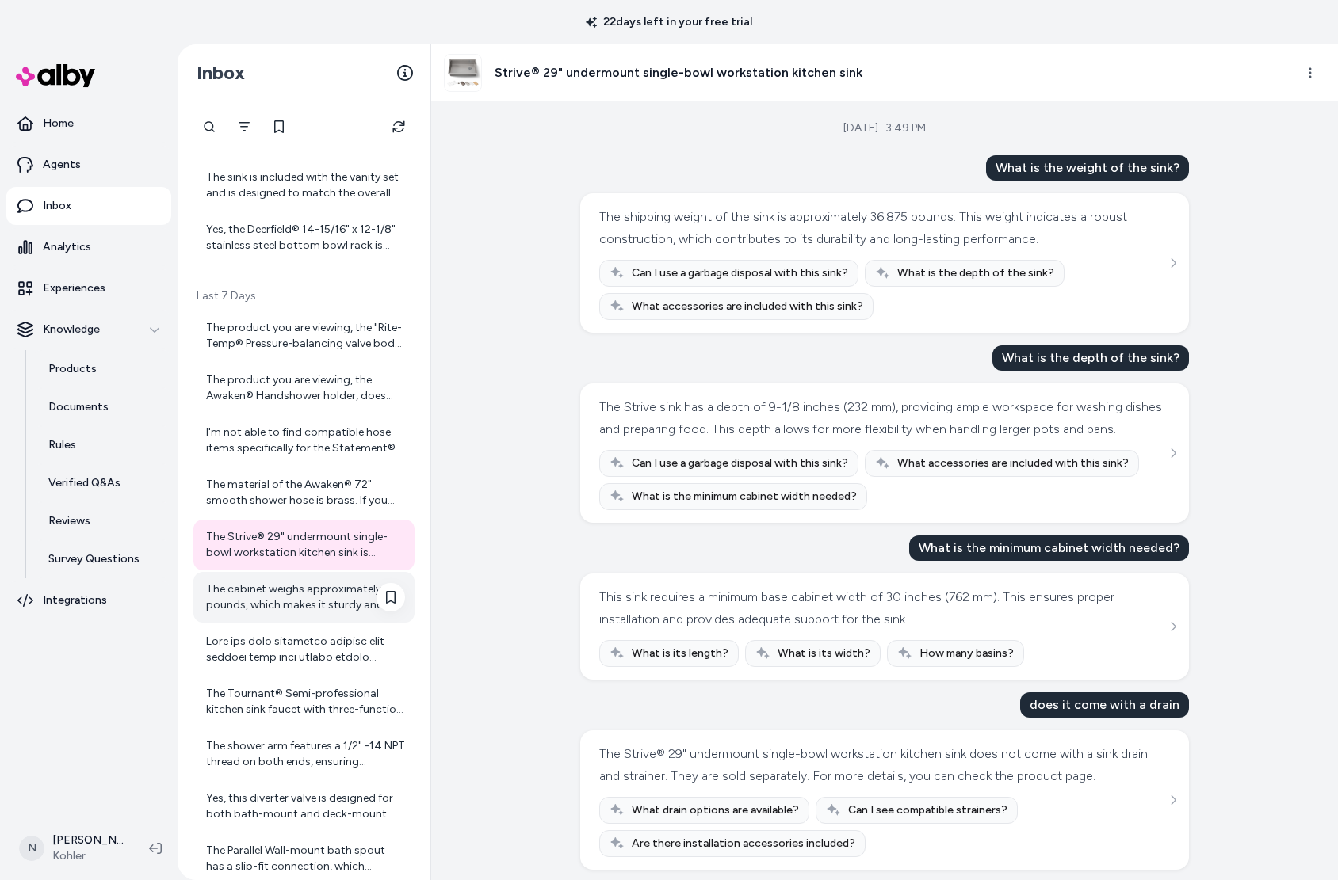
click at [260, 600] on div "The cabinet weighs approximately 70 pounds, which makes it sturdy and stable on…" at bounding box center [305, 598] width 199 height 32
click at [258, 639] on div at bounding box center [305, 650] width 199 height 32
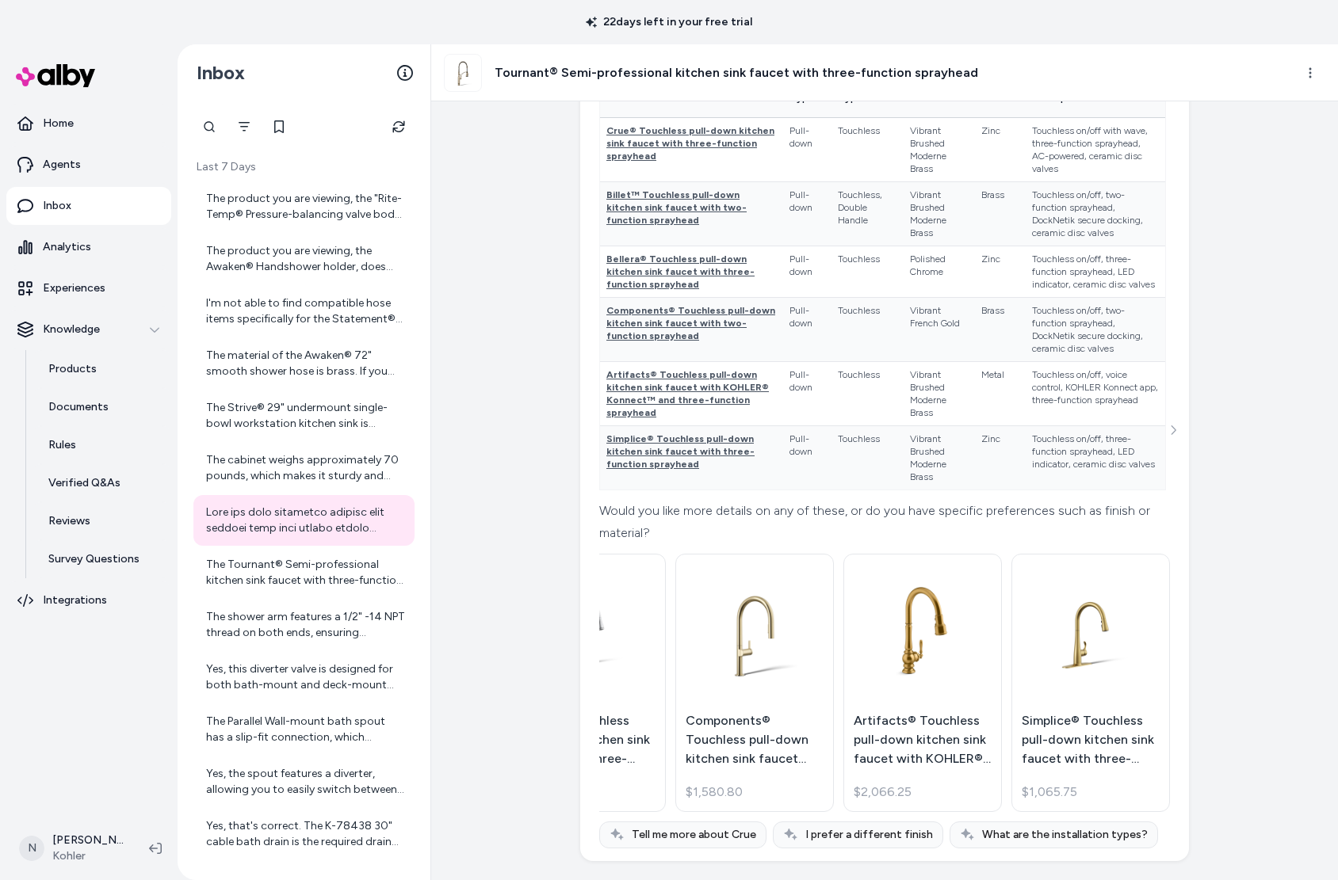
scroll to position [452, 0]
click at [254, 576] on div "The Tournant® Semi-professional kitchen sink faucet with three-function sprayhe…" at bounding box center [305, 573] width 199 height 32
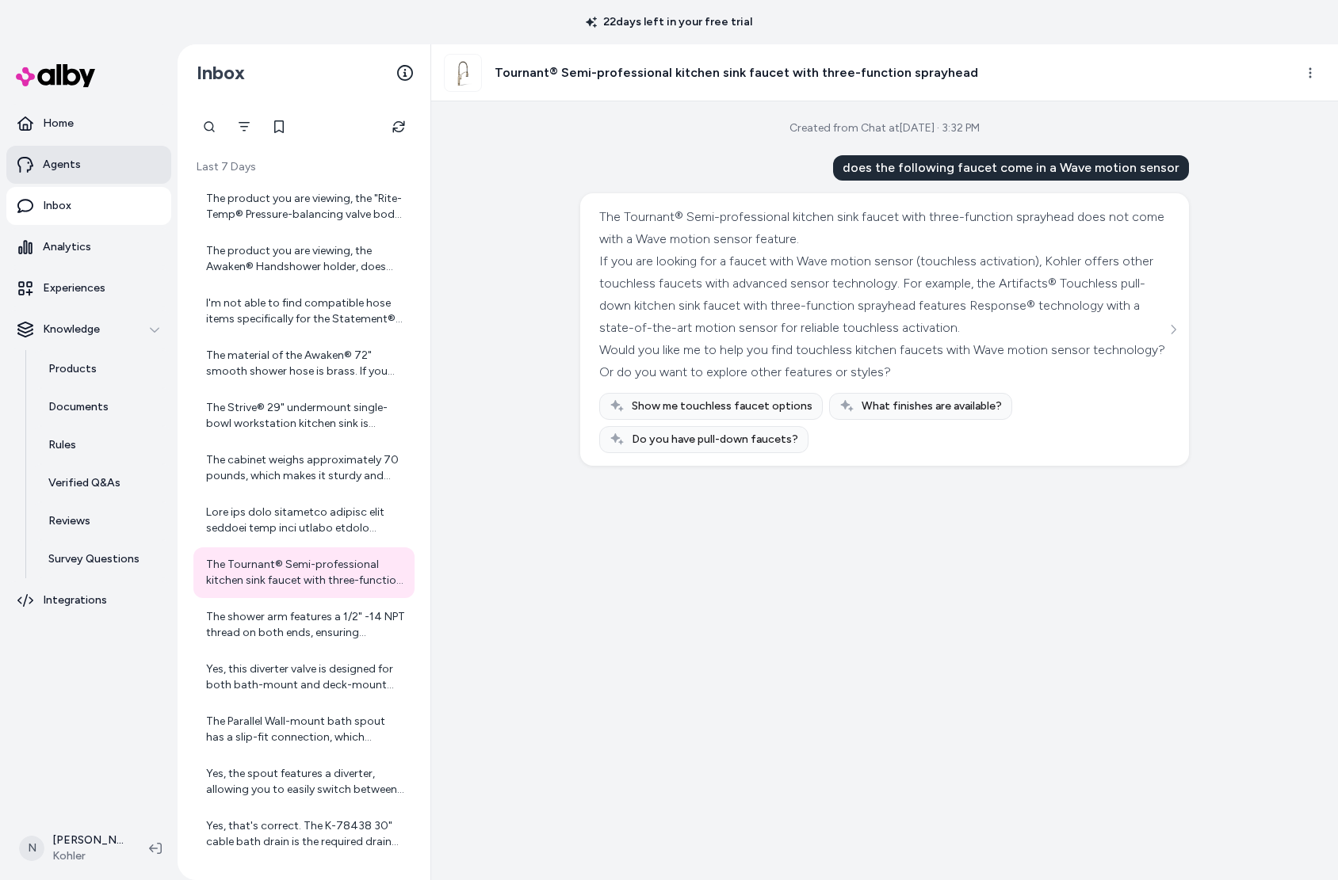
click at [68, 164] on p "Agents" at bounding box center [62, 165] width 38 height 16
